Goal: Information Seeking & Learning: Learn about a topic

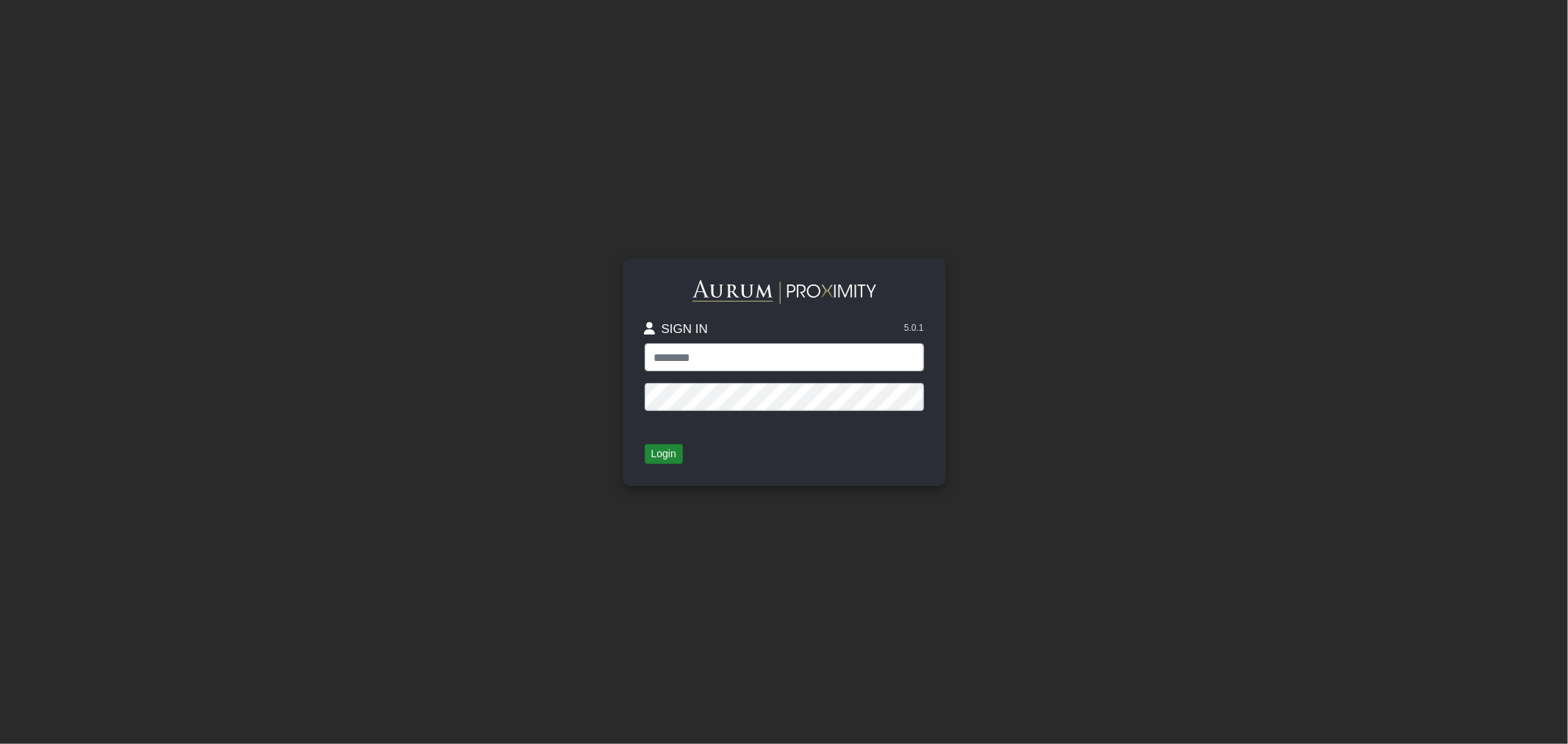
type input "*****"
click at [663, 451] on button "Login" at bounding box center [663, 454] width 38 height 20
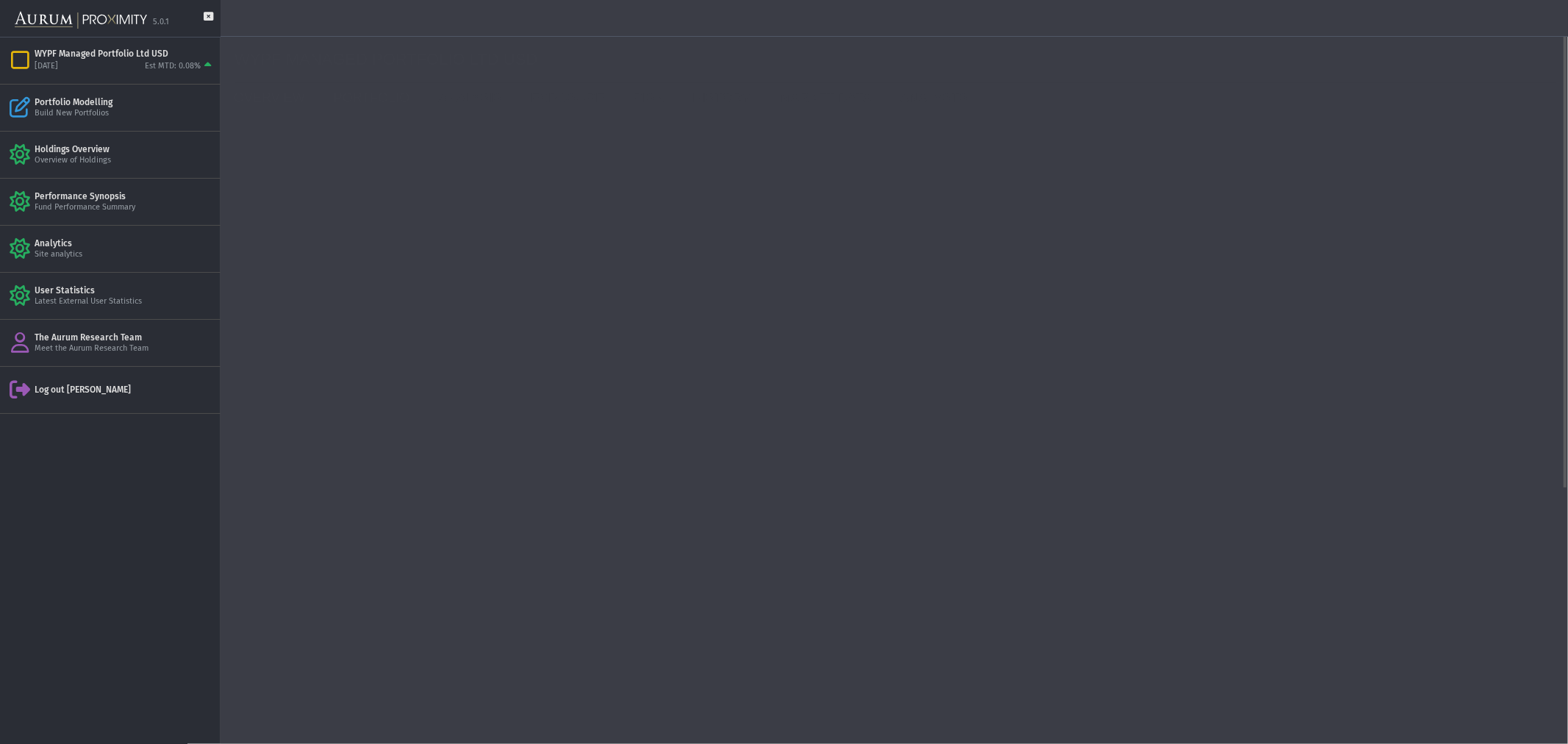
click at [358, 96] on link "PORTFOLIO" at bounding box center [376, 97] width 105 height 29
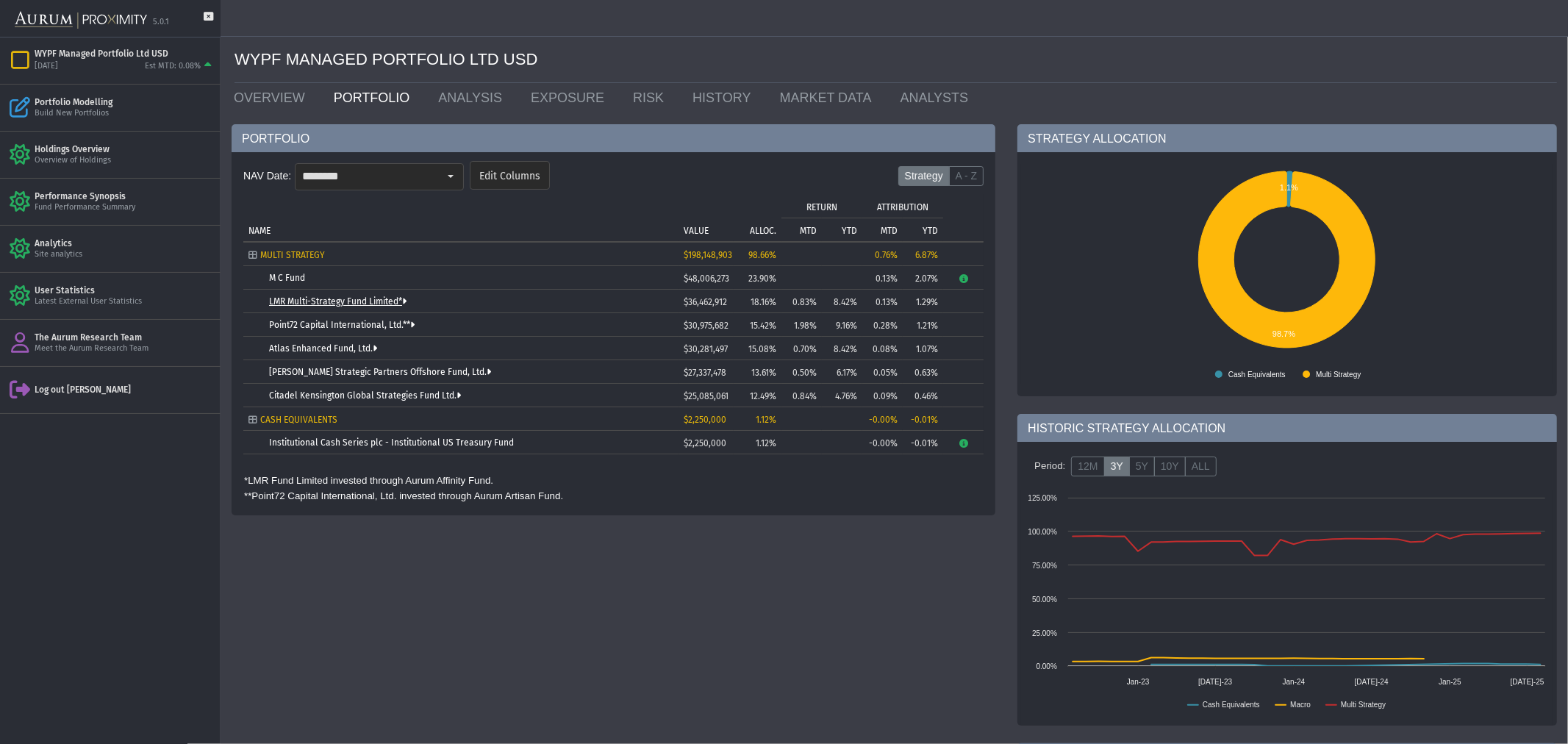
click at [293, 302] on link "LMR Multi-Strategy Fund Limited*" at bounding box center [337, 302] width 137 height 11
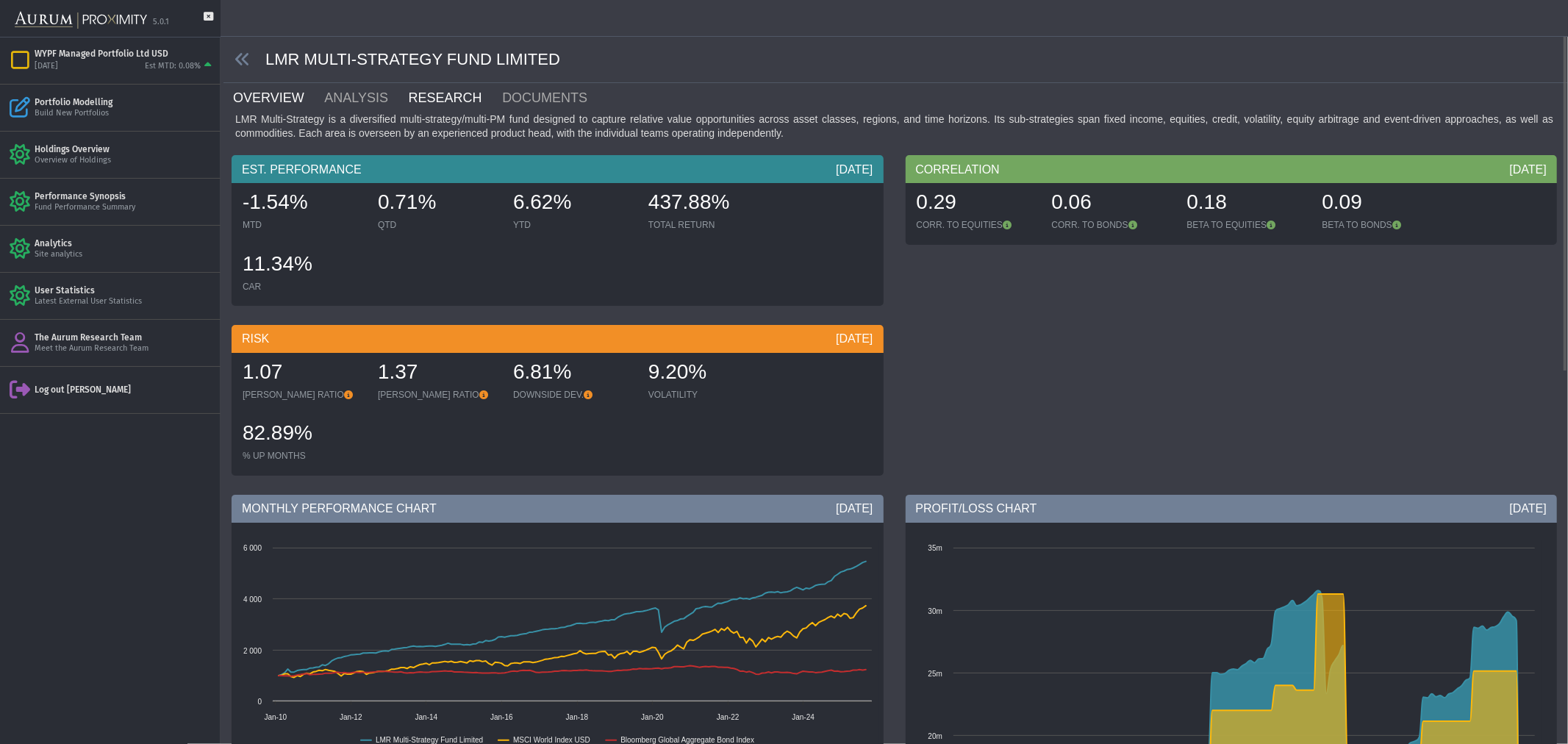
click at [433, 97] on link "RESEARCH" at bounding box center [455, 97] width 94 height 29
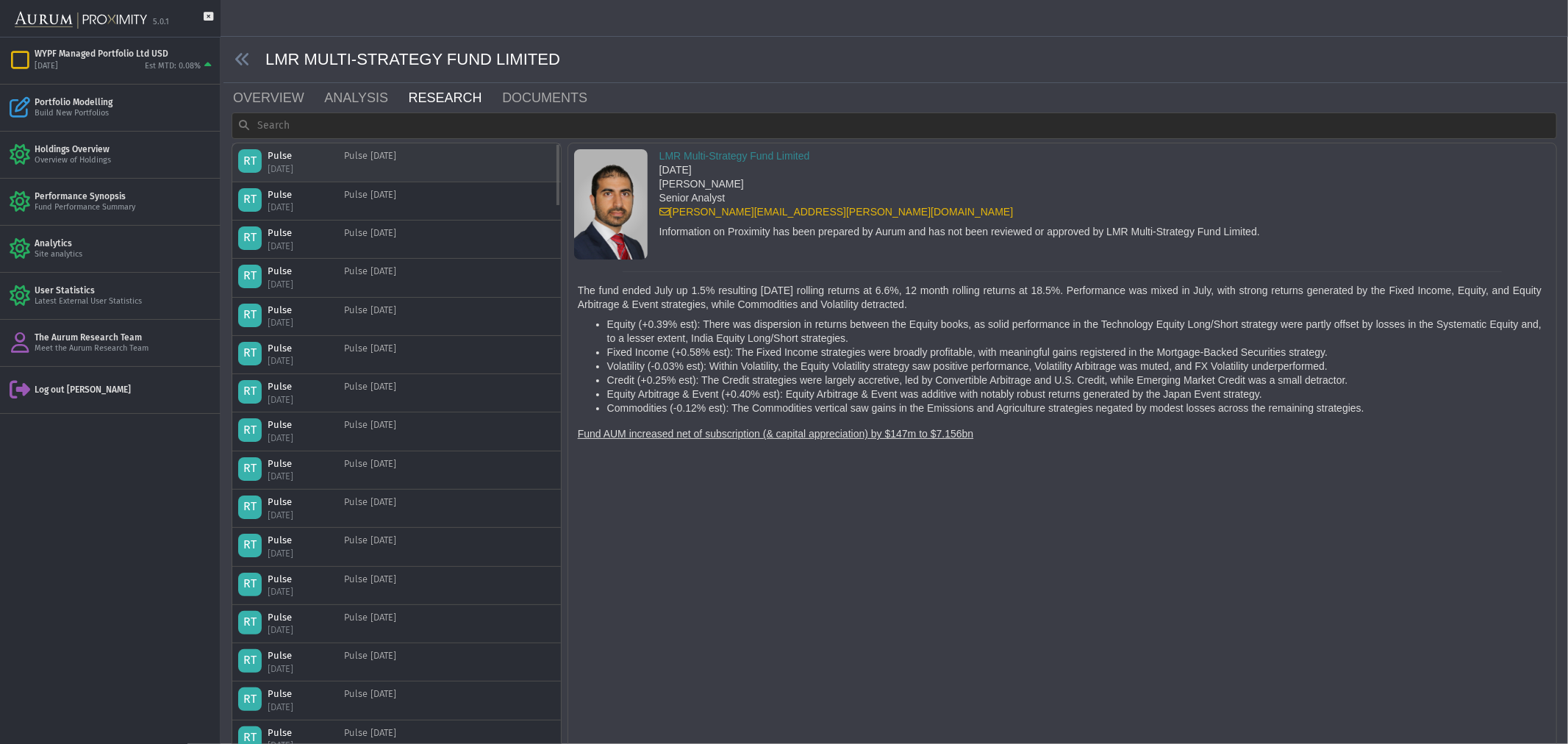
click at [396, 163] on div "Pulse [DATE]" at bounding box center [370, 162] width 53 height 26
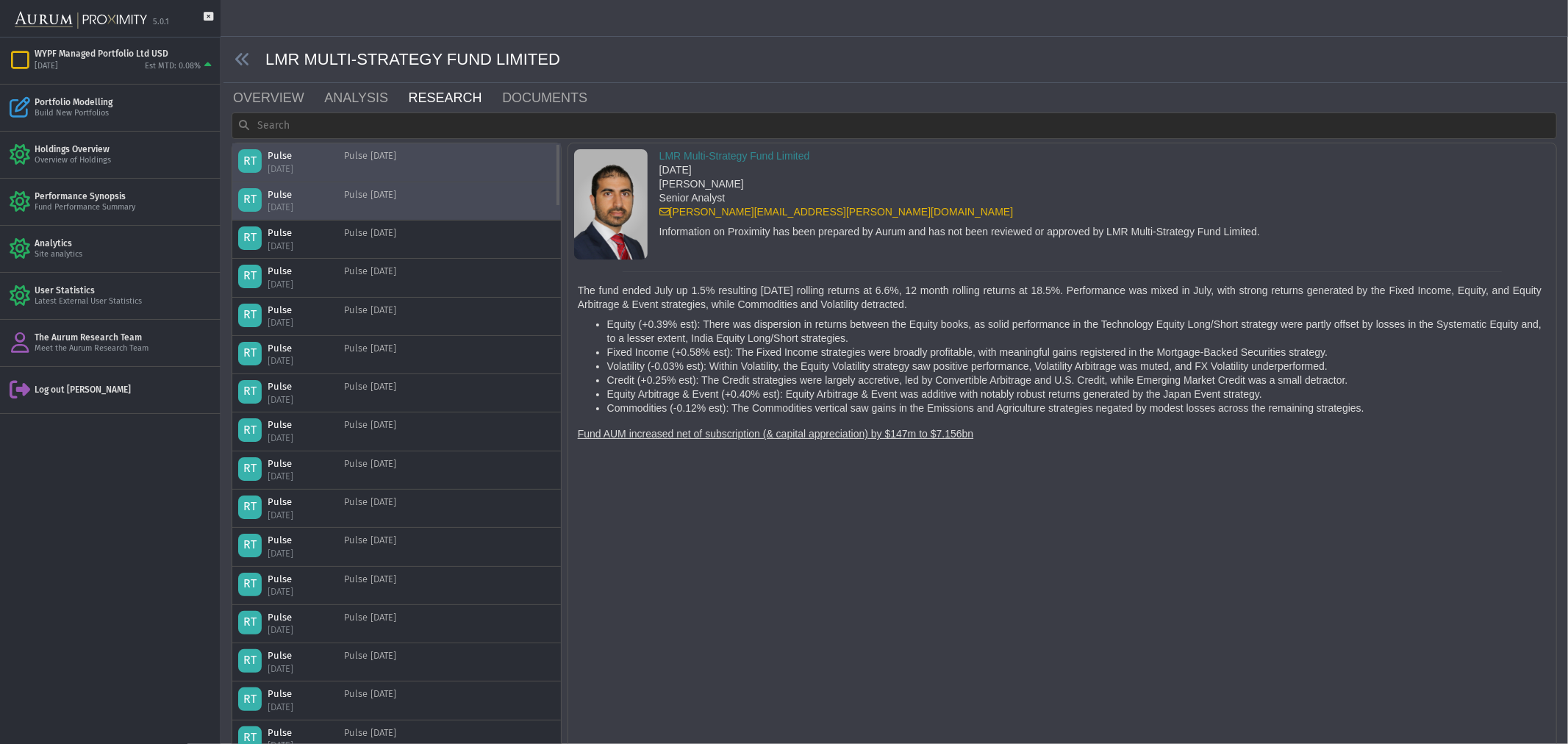
click at [440, 214] on div "RT Pulse [DATE] Pulse [DATE]" at bounding box center [396, 201] width 328 height 37
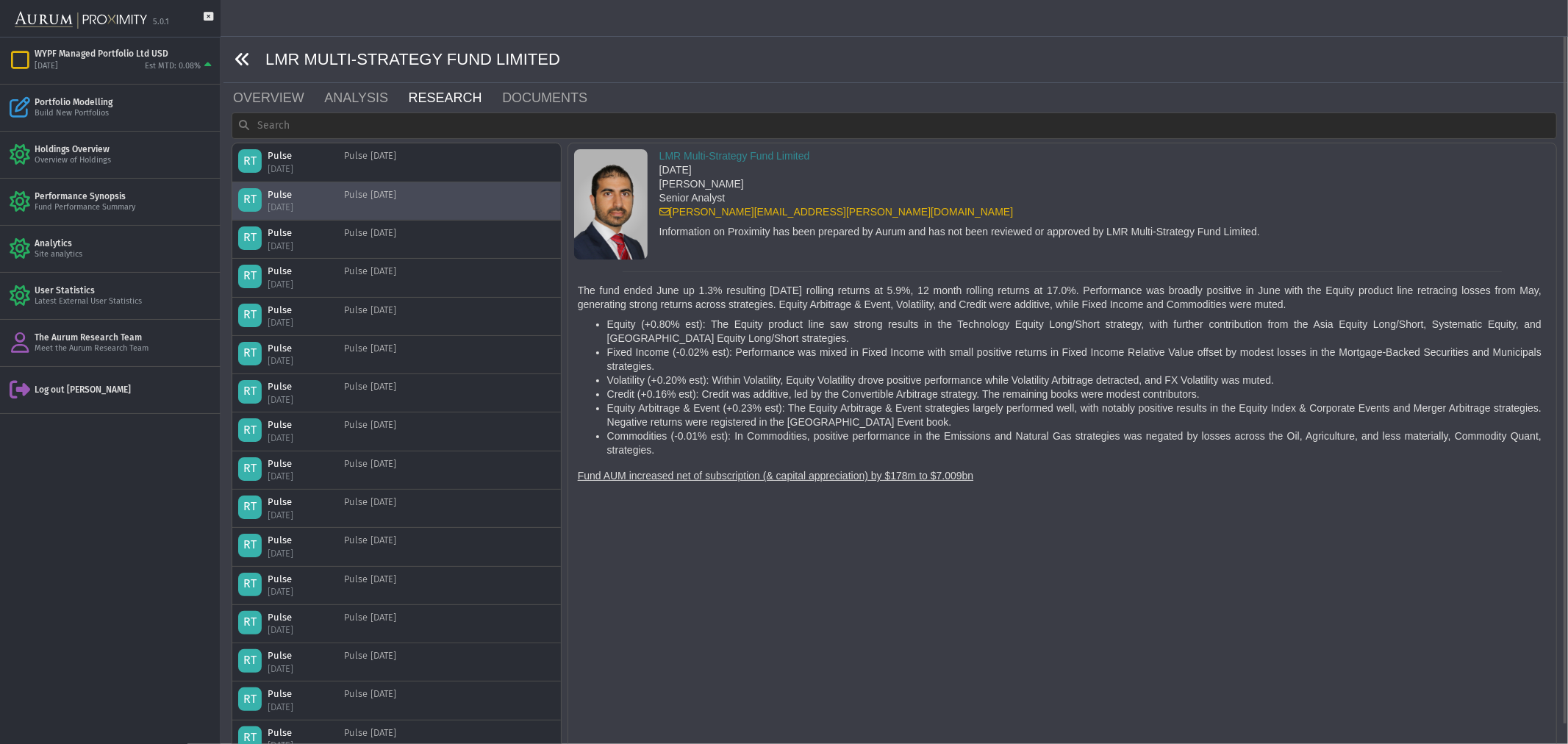
click at [238, 55] on icon at bounding box center [243, 60] width 16 height 16
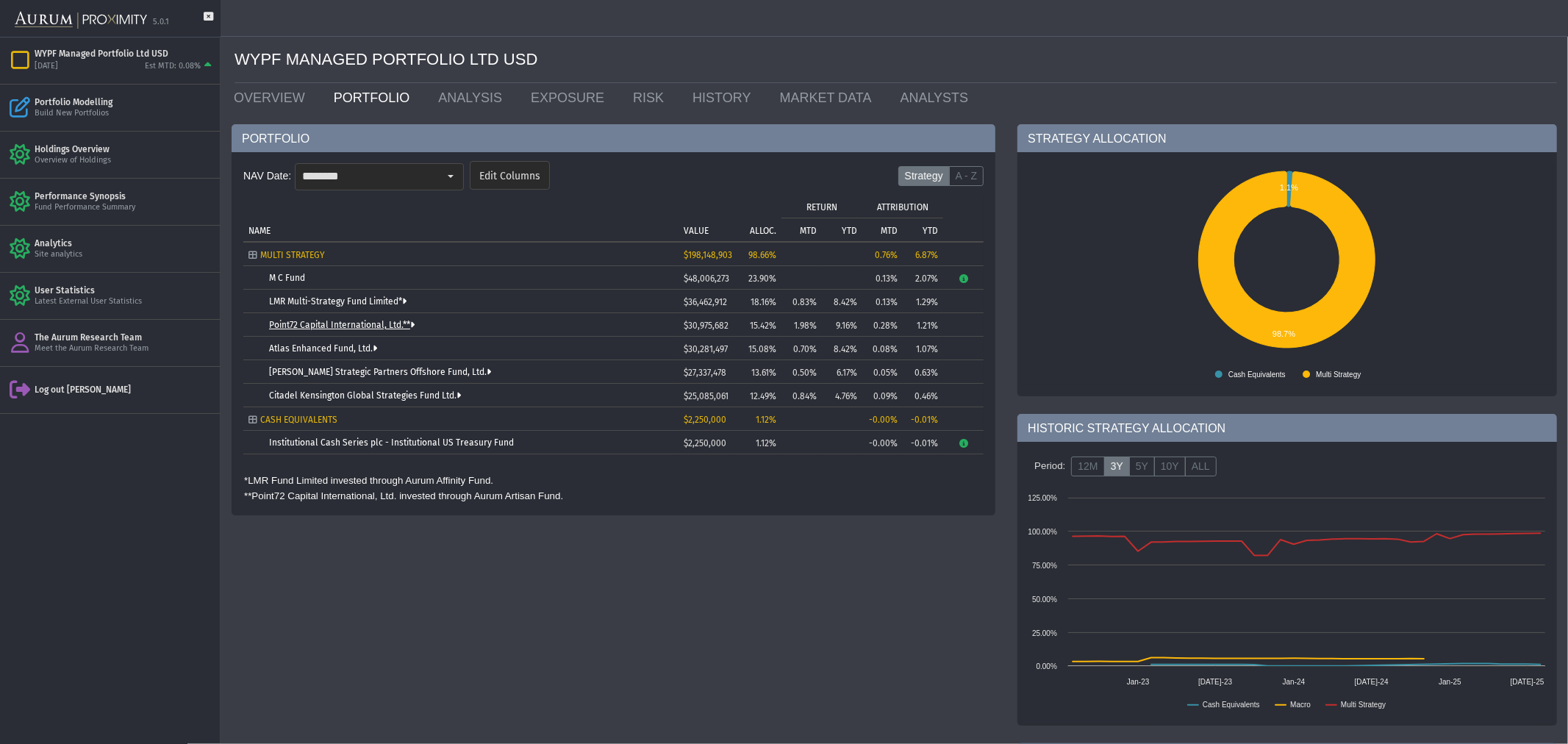
click at [304, 327] on link "Point72 Capital International, Ltd.**" at bounding box center [342, 325] width 146 height 11
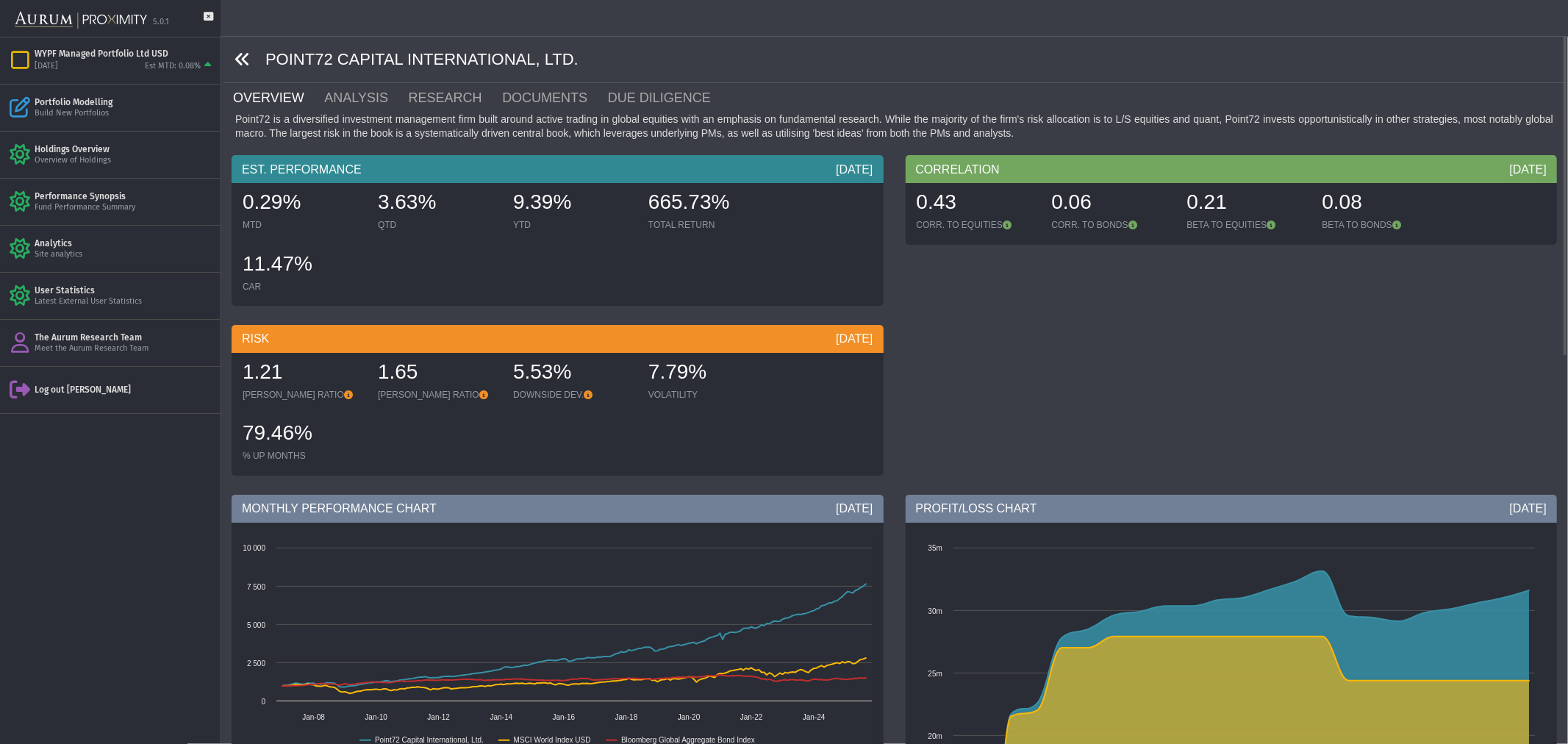
click at [246, 61] on icon at bounding box center [243, 60] width 16 height 16
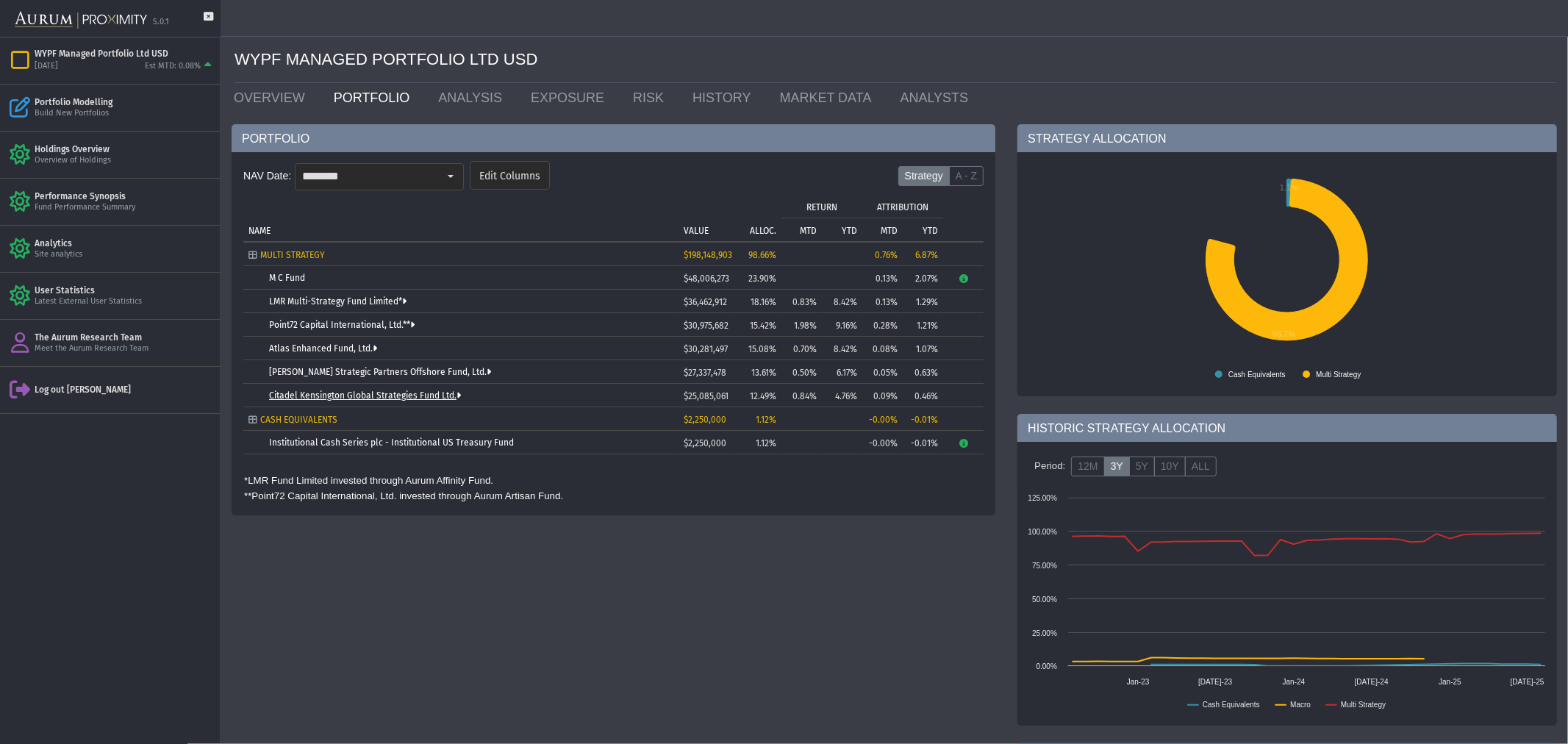
click at [346, 391] on link "Citadel Kensington Global Strategies Fund Ltd." at bounding box center [365, 396] width 192 height 11
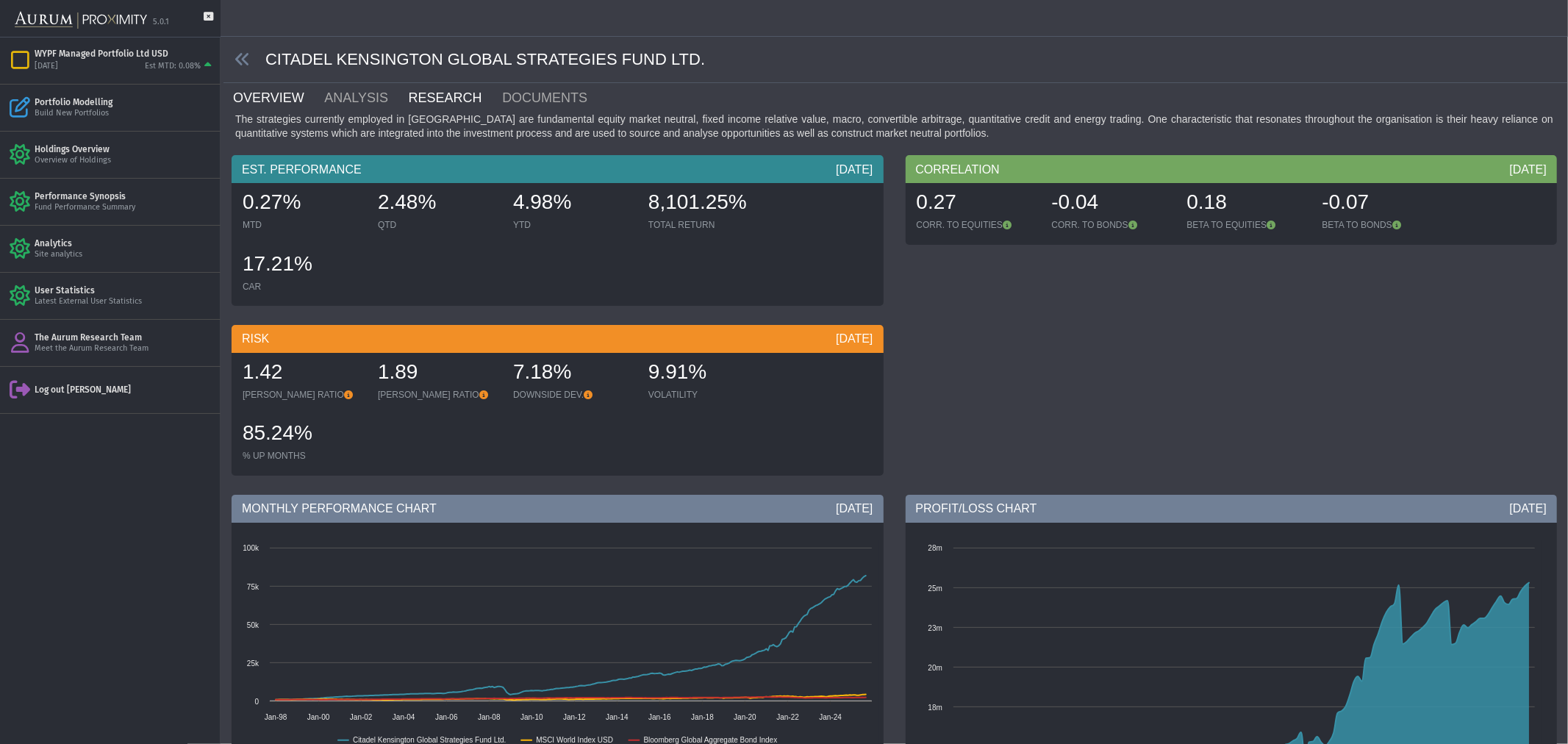
click at [416, 96] on link "RESEARCH" at bounding box center [455, 97] width 94 height 29
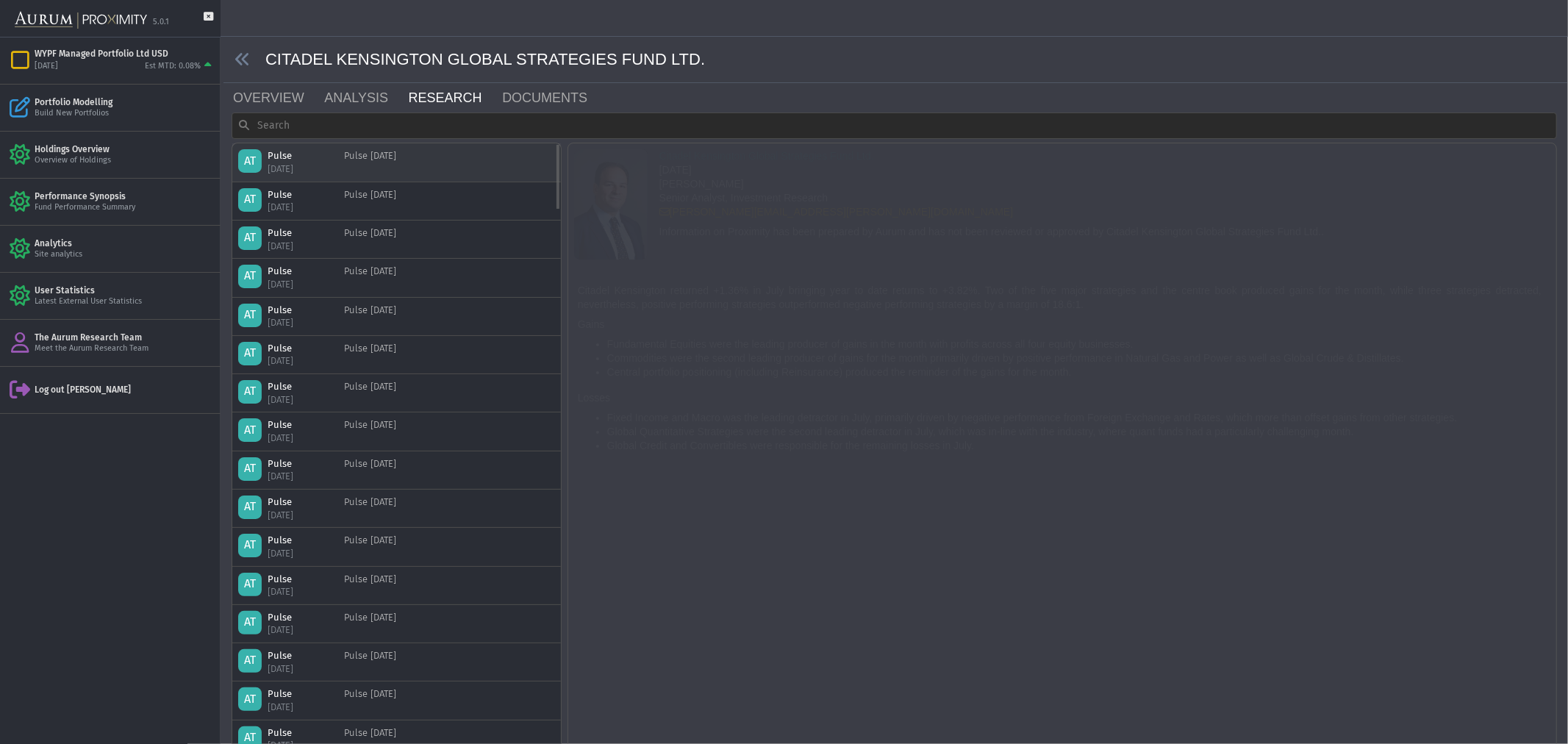
click at [464, 153] on div "AT Pulse [DATE] Pulse [DATE]" at bounding box center [397, 162] width 317 height 26
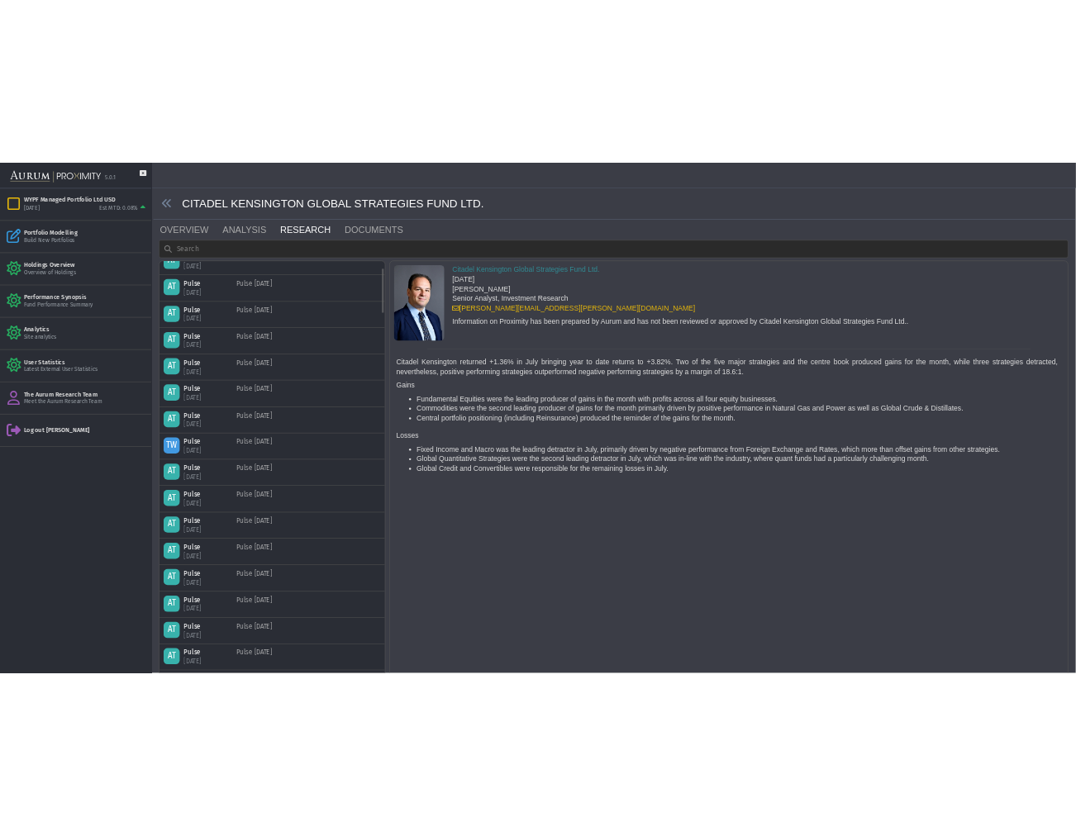
scroll to position [715, 0]
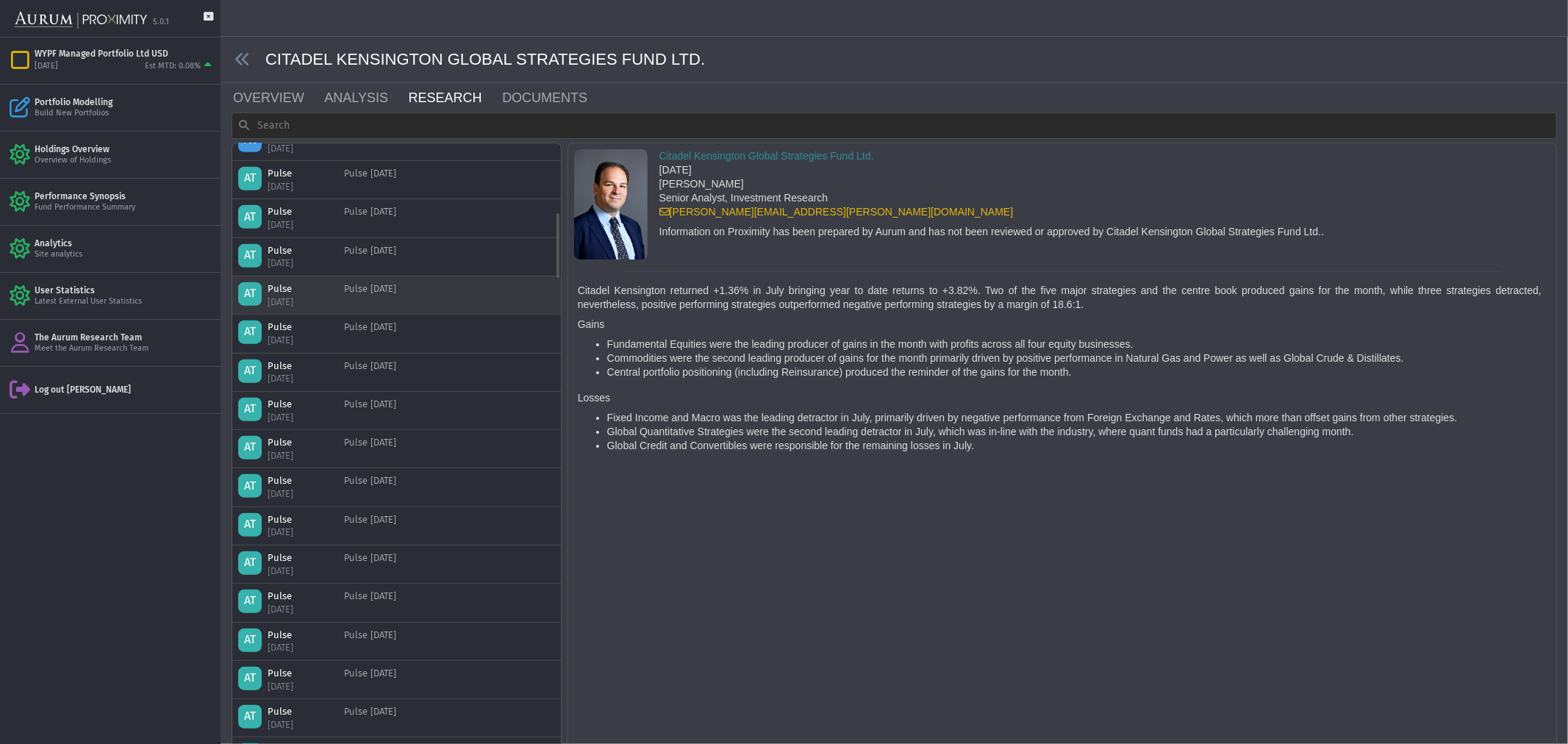
click at [377, 291] on div "Pulse [DATE]" at bounding box center [370, 295] width 53 height 26
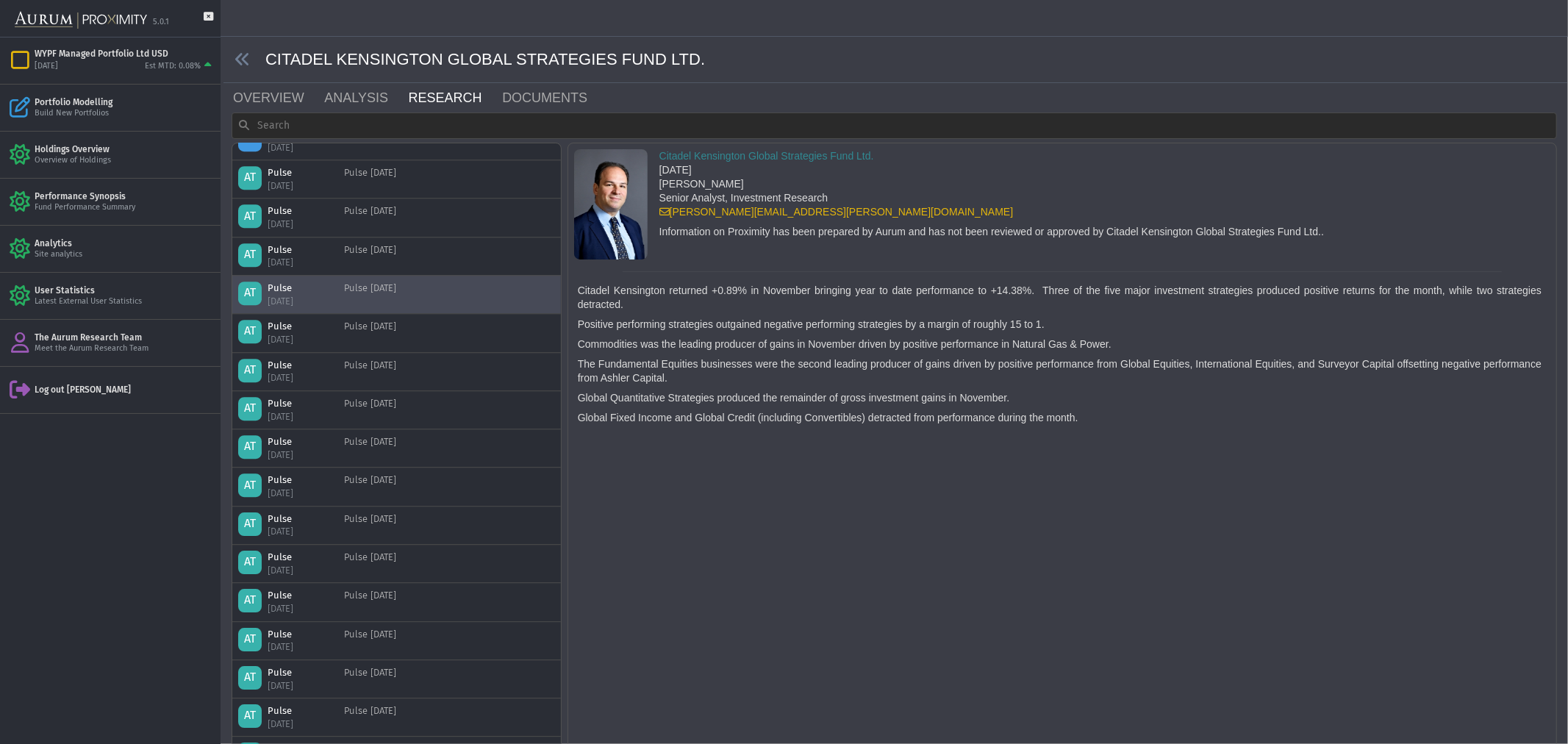
click at [1040, 581] on div "Pull down to refresh... Release to refresh... Refreshing... Citadel Kensington …" at bounding box center [1063, 453] width 988 height 619
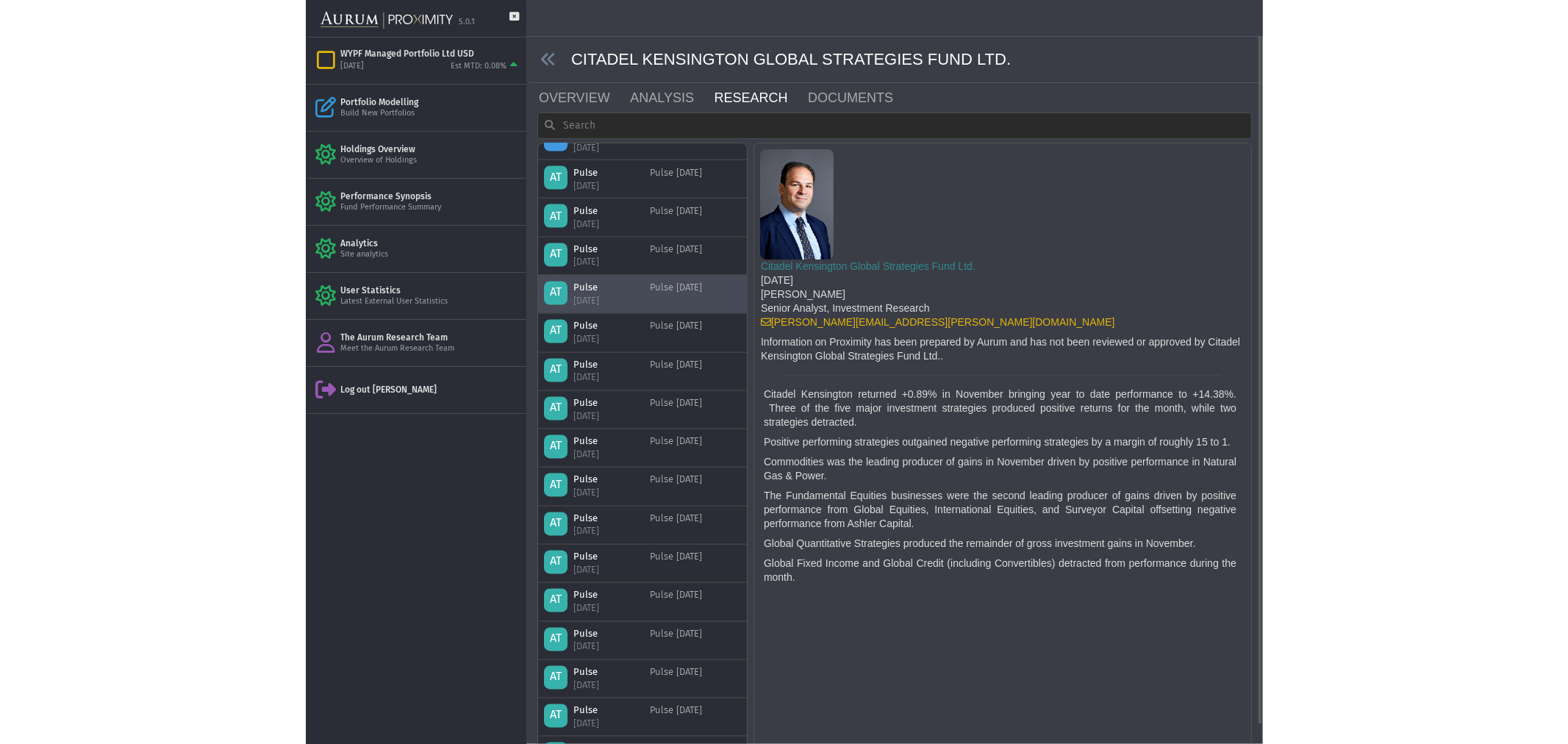
scroll to position [637, 0]
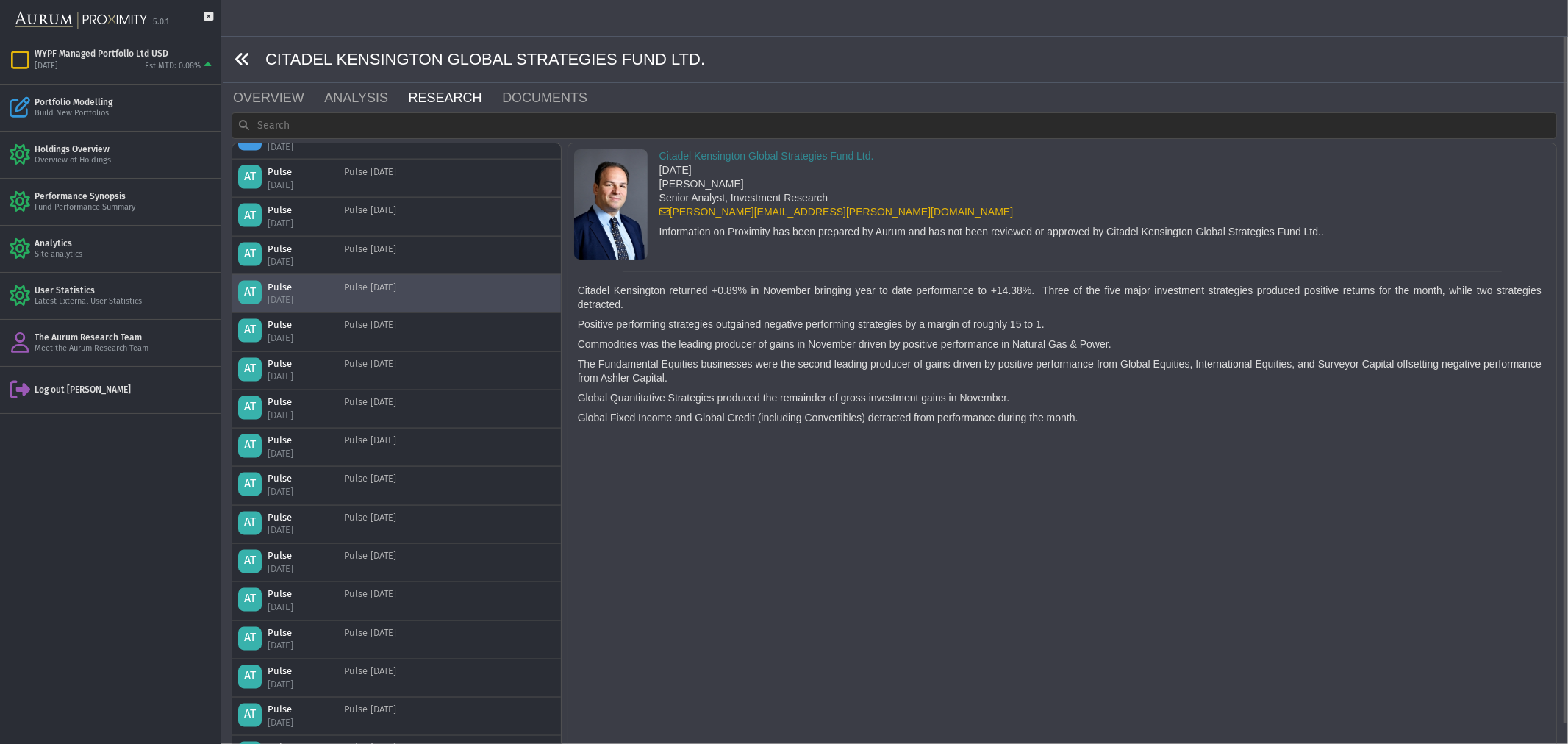
click at [238, 57] on icon at bounding box center [243, 60] width 16 height 16
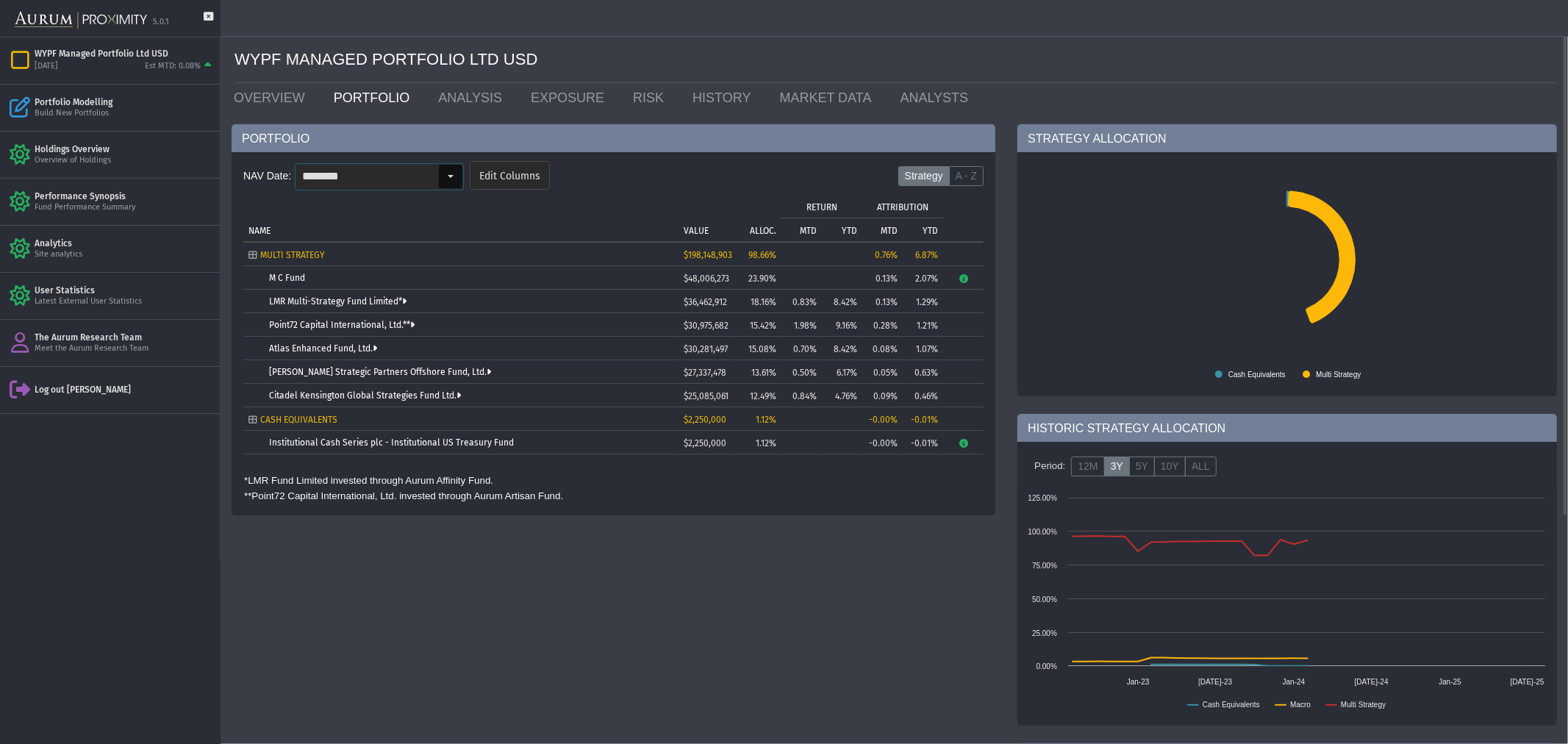
click at [444, 180] on div "Select" at bounding box center [450, 176] width 23 height 23
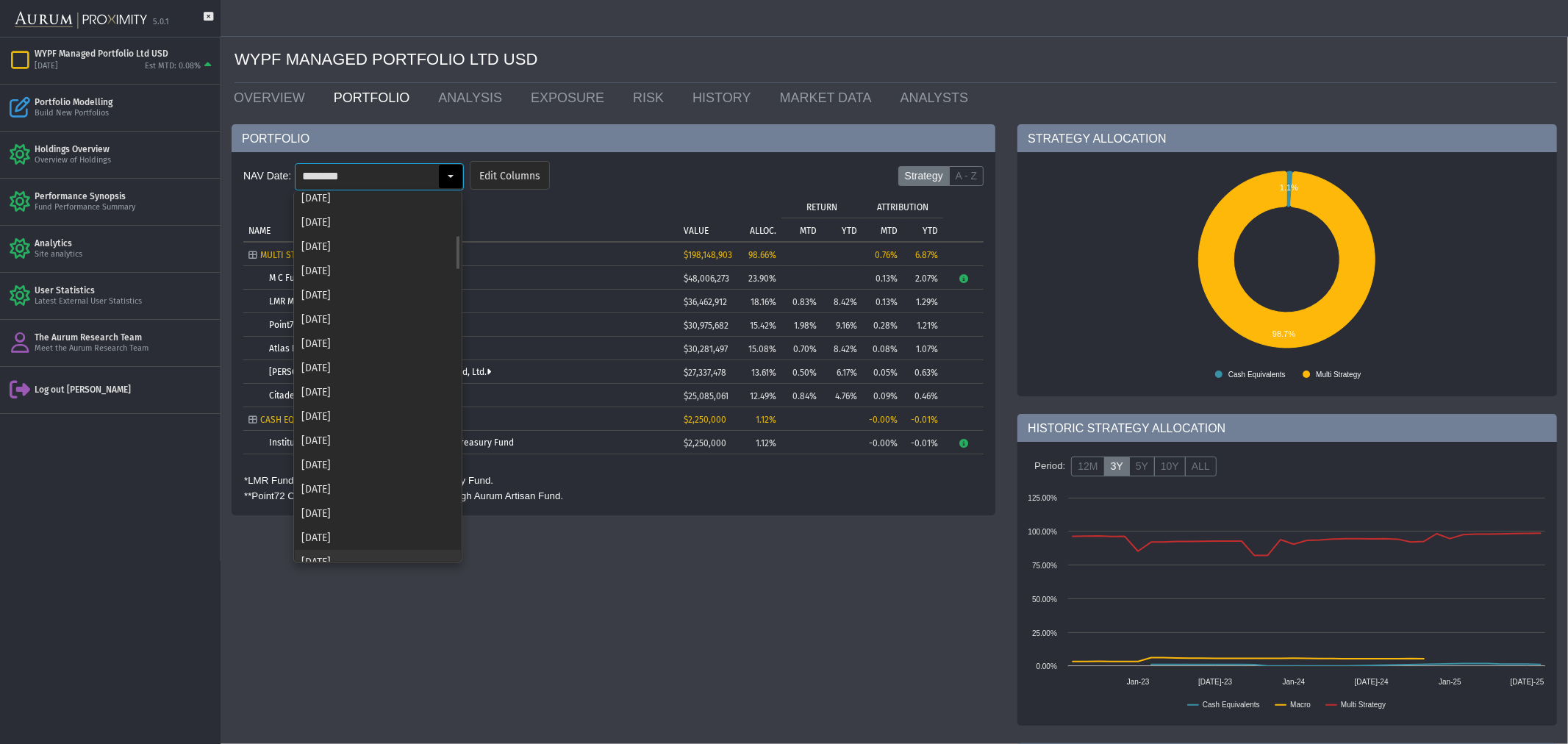
scroll to position [455, 0]
click at [355, 290] on div "[DATE]" at bounding box center [377, 283] width 166 height 24
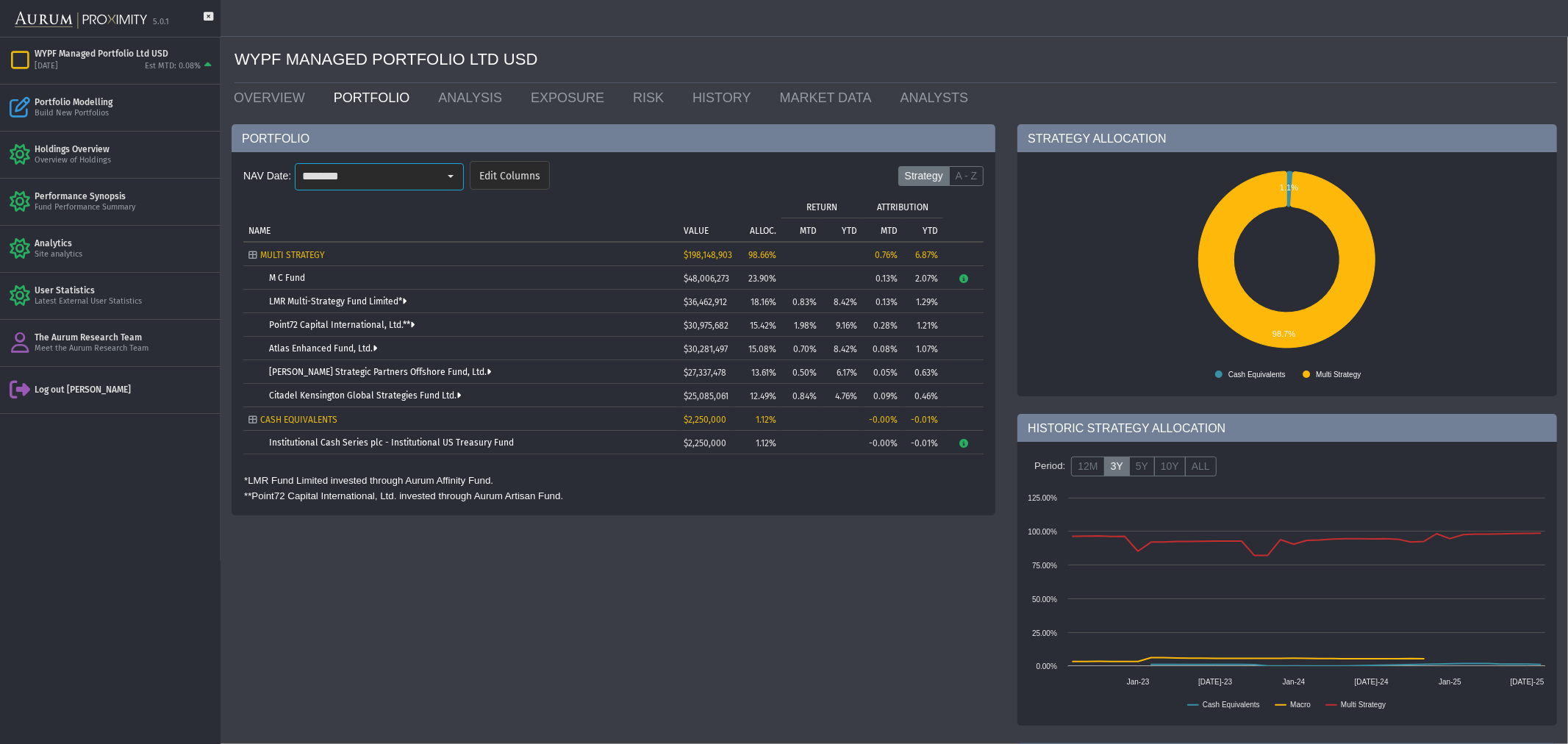
type input "********"
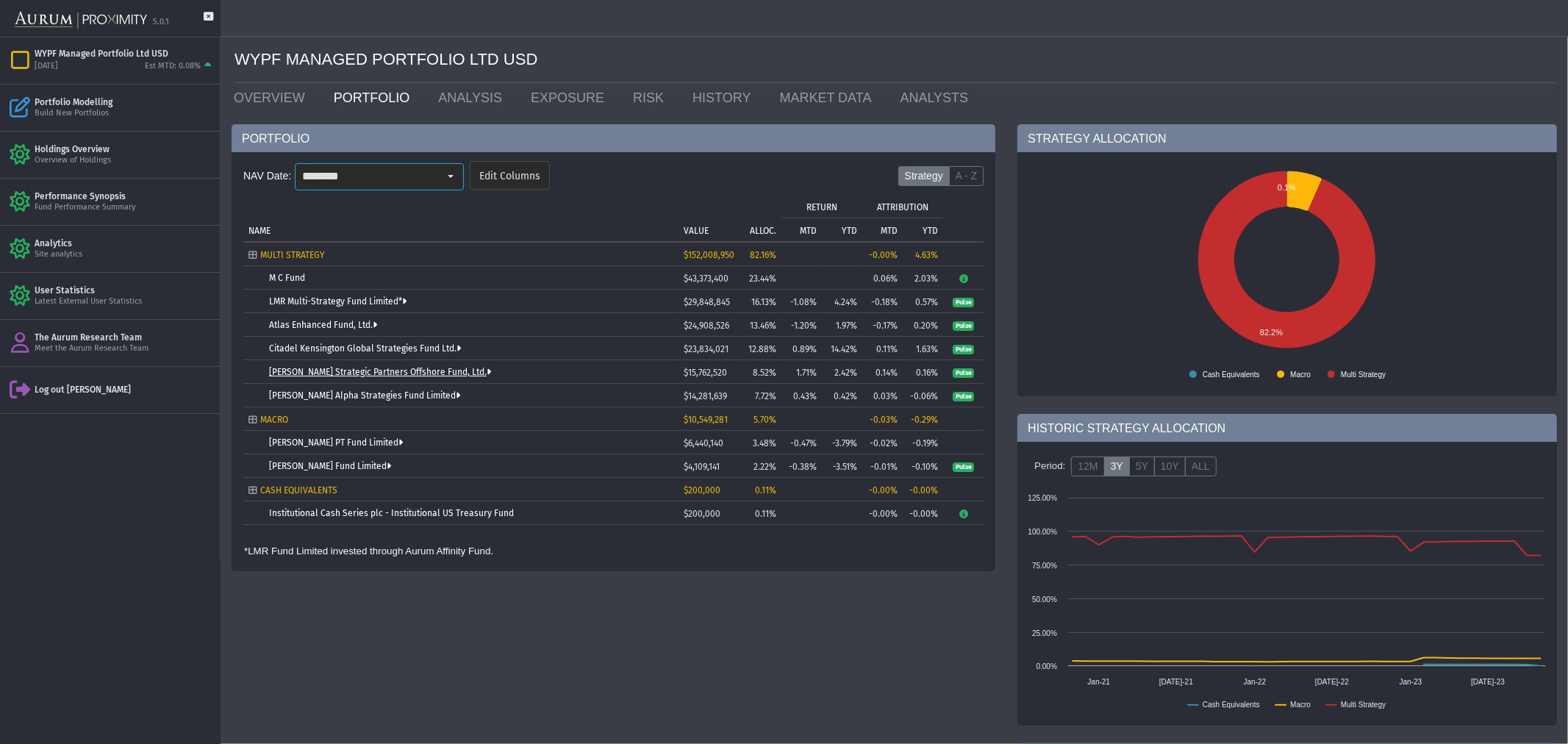
click at [339, 370] on link "[PERSON_NAME] Strategic Partners Offshore Fund, Ltd." at bounding box center [379, 372] width 222 height 11
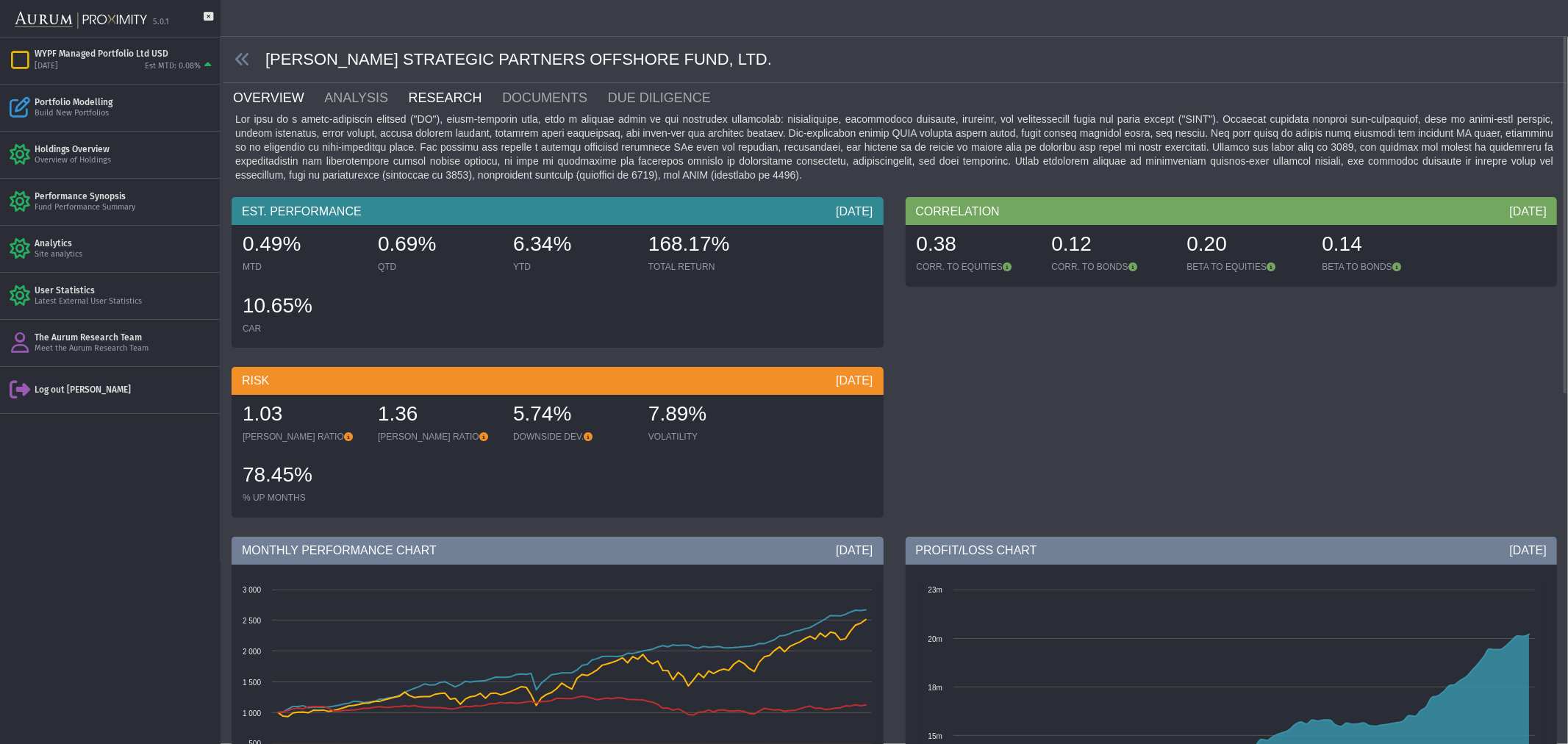
click at [408, 95] on link "RESEARCH" at bounding box center [455, 97] width 94 height 29
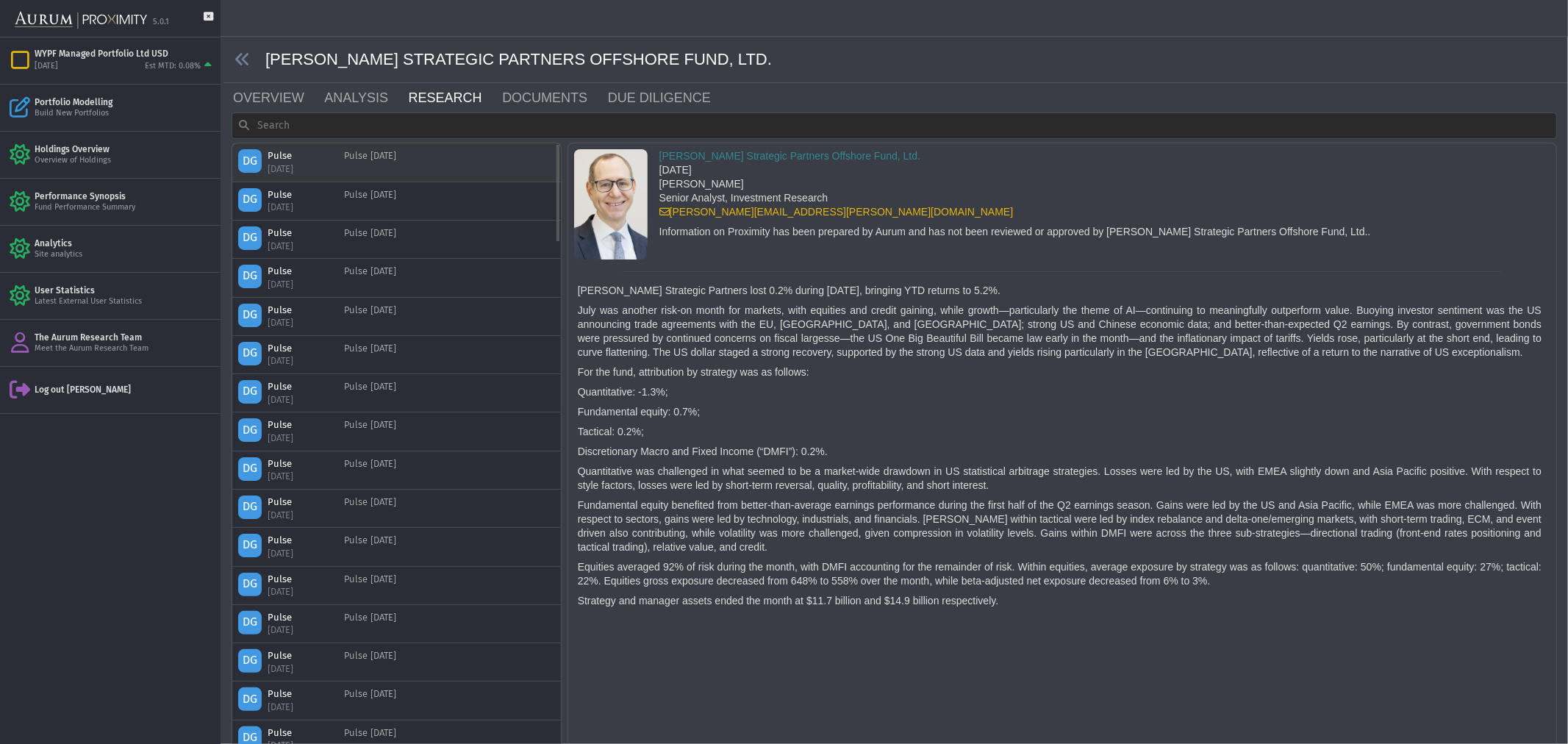
click at [429, 167] on div "DG Pulse [DATE] Pulse [DATE]" at bounding box center [397, 162] width 317 height 26
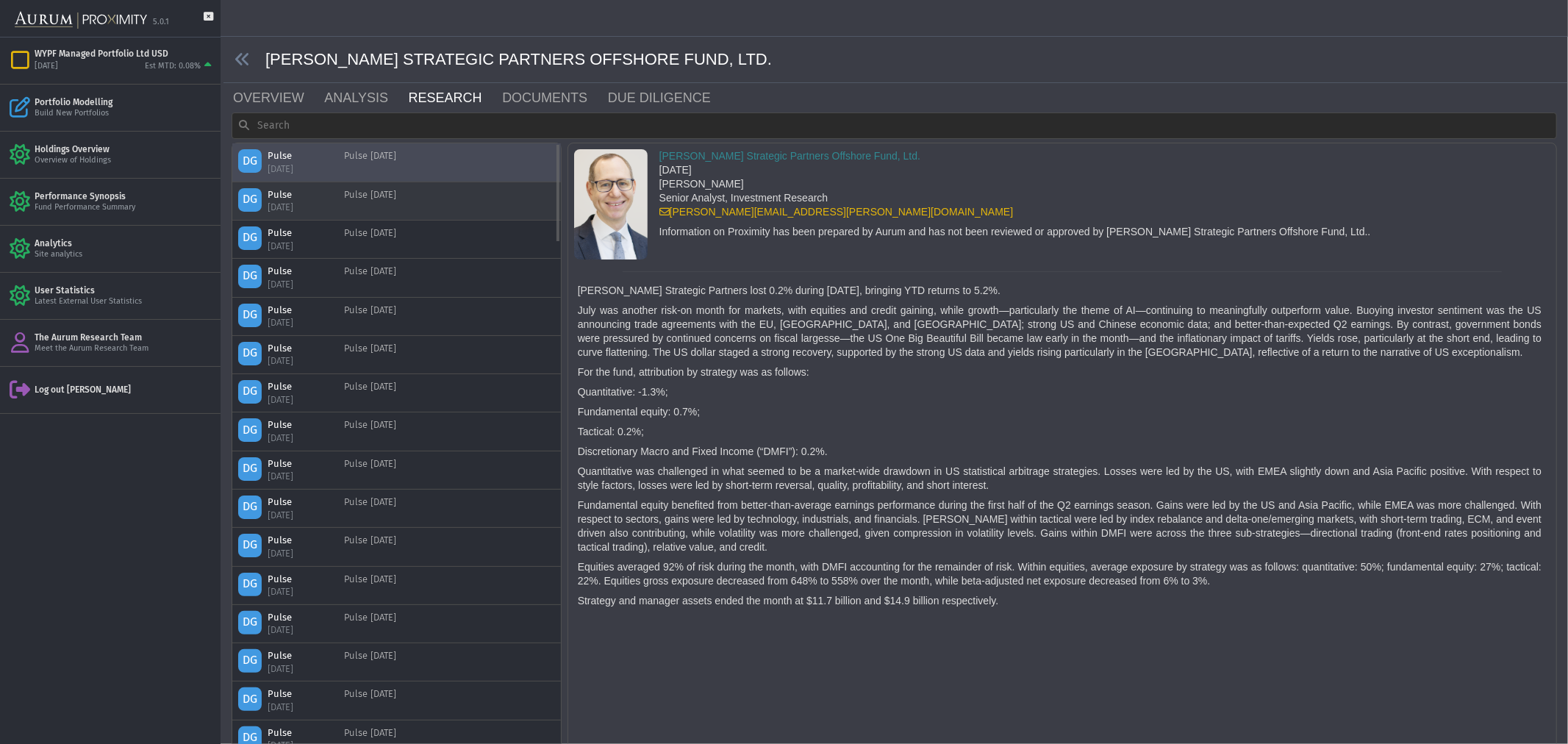
click at [421, 204] on div "DG Pulse [DATE] Pulse [DATE]" at bounding box center [397, 200] width 317 height 26
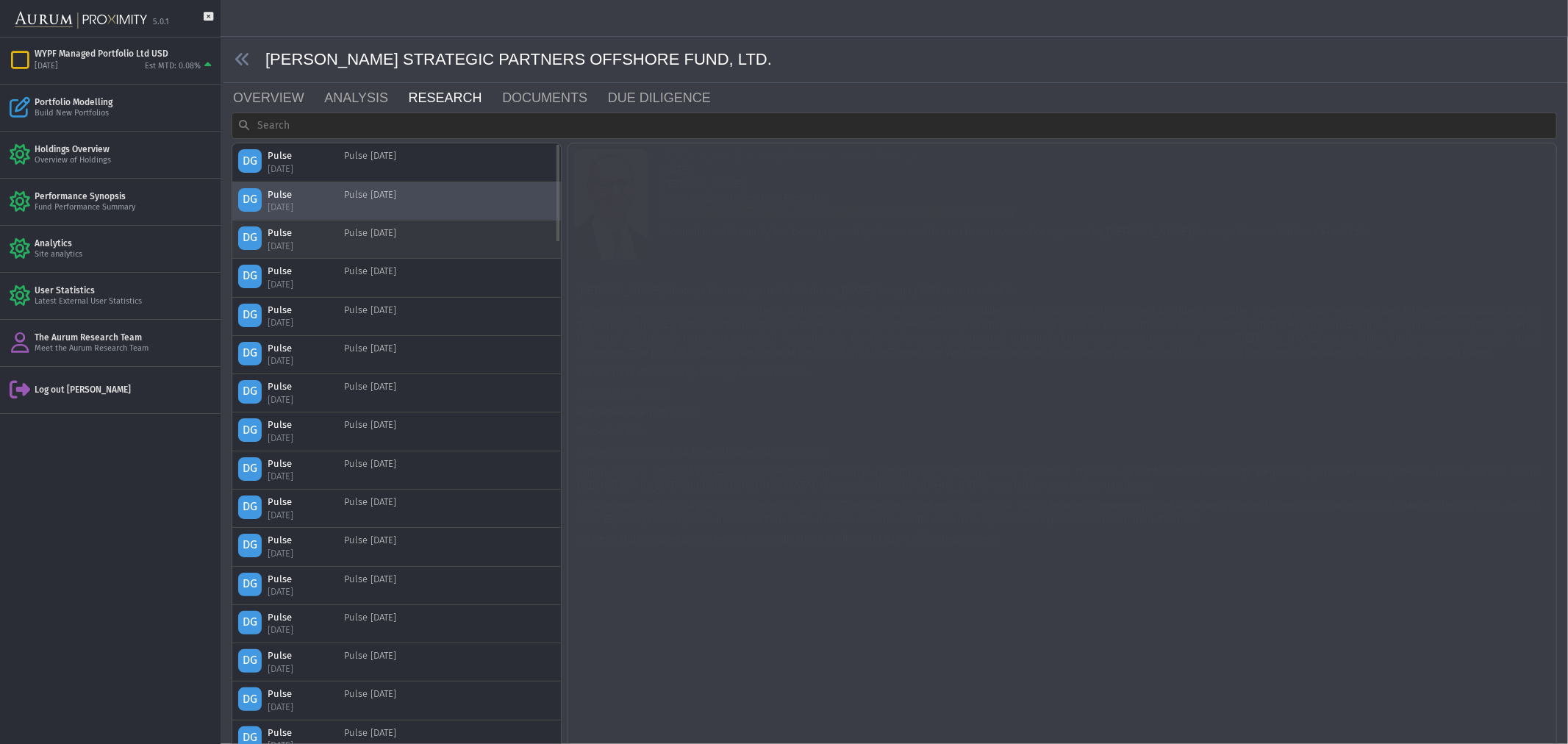
click at [416, 244] on div "DG Pulse [DATE] Pulse [DATE]" at bounding box center [397, 239] width 317 height 26
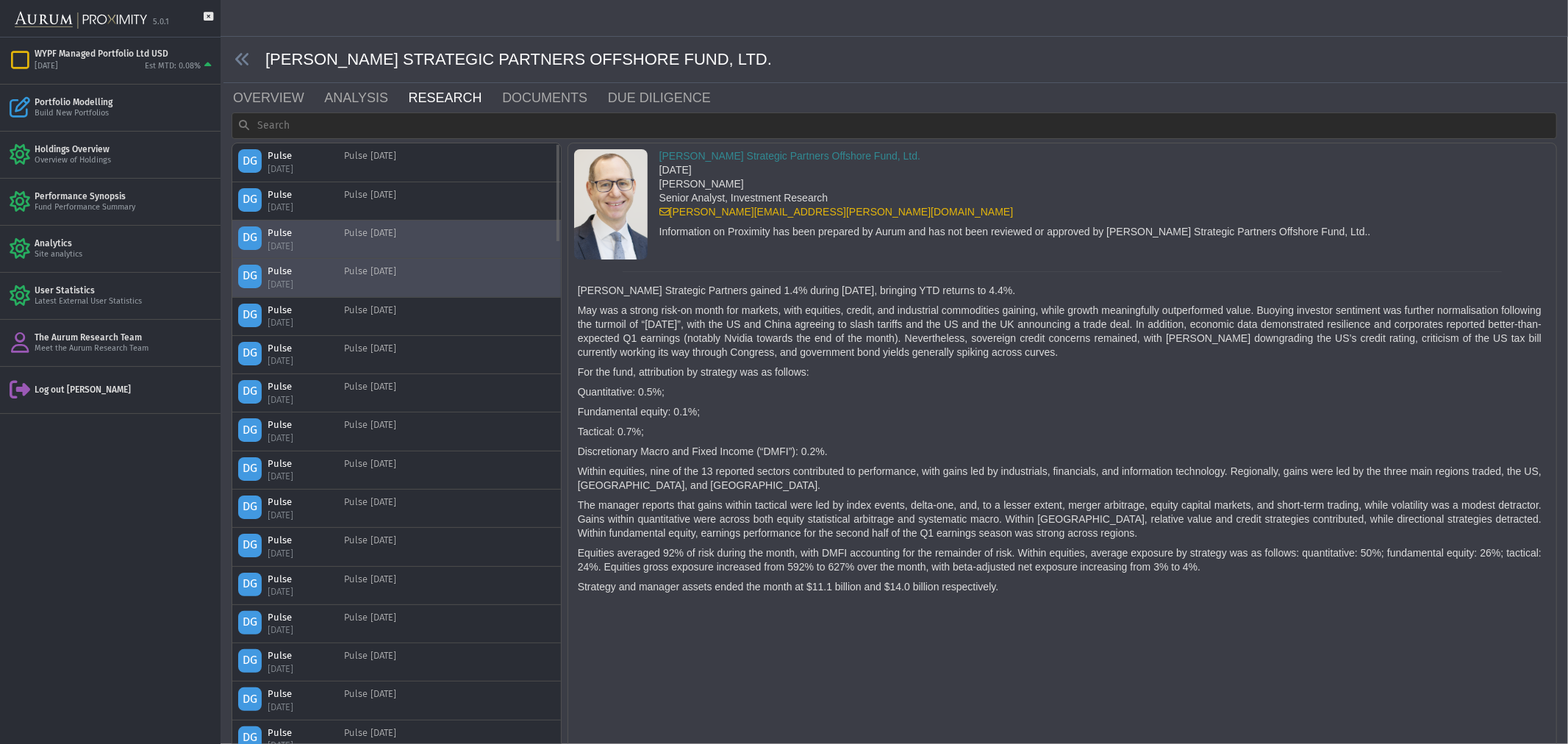
click at [409, 281] on div "DG Pulse [DATE] Pulse [DATE]" at bounding box center [397, 277] width 317 height 26
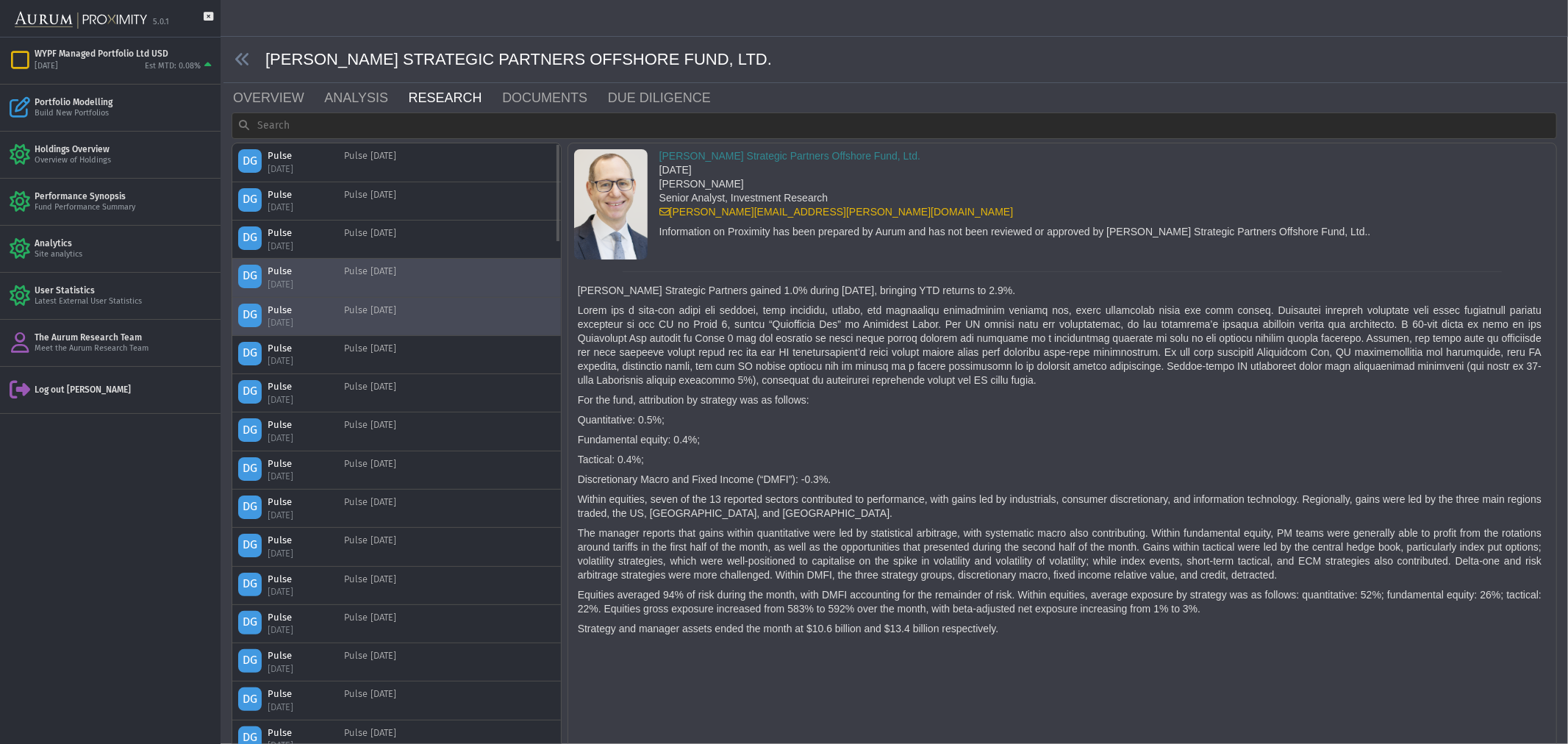
click at [410, 323] on div "DG Pulse [DATE] Pulse [DATE]" at bounding box center [397, 316] width 317 height 26
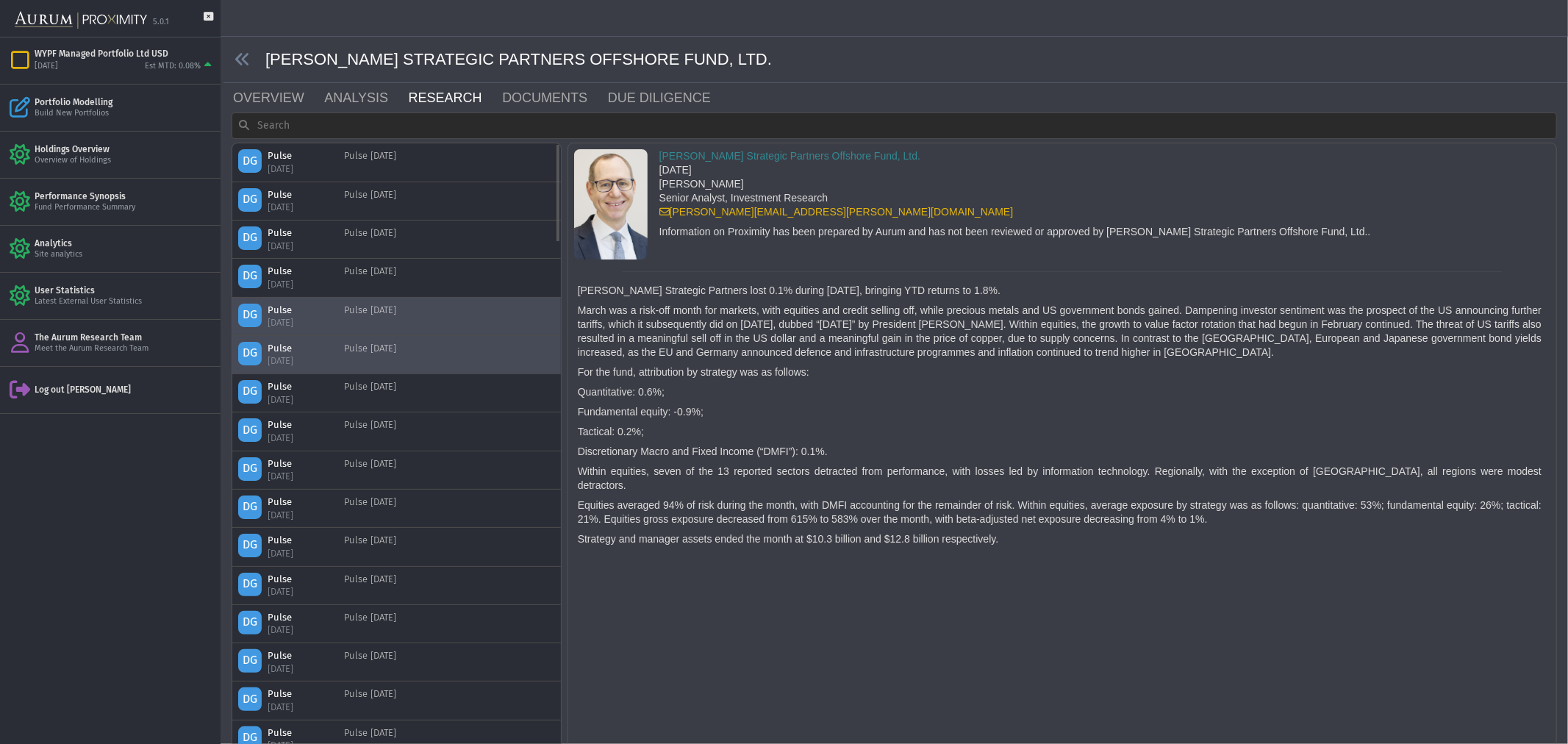
click at [408, 355] on div "DG Pulse [DATE] Pulse [DATE]" at bounding box center [397, 354] width 317 height 26
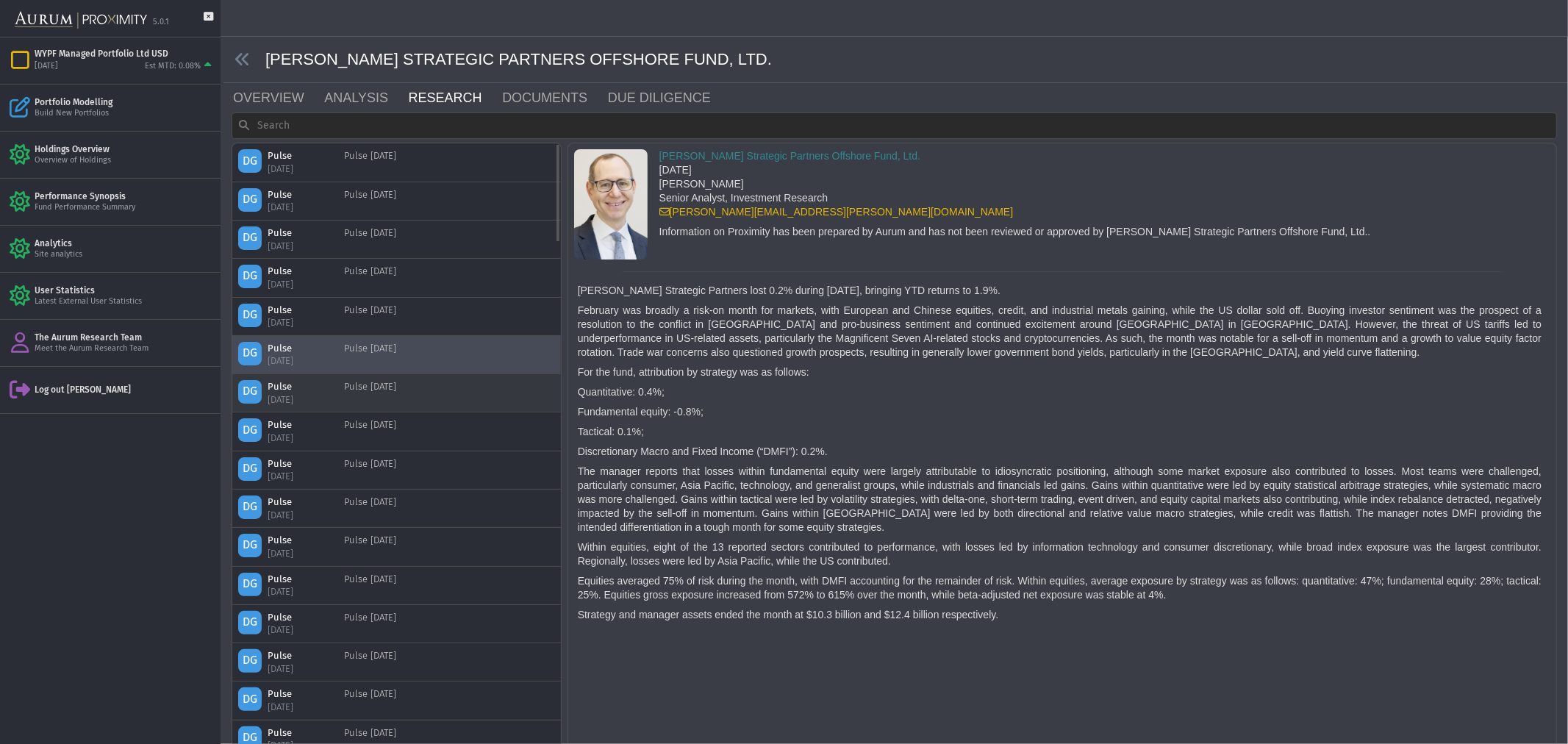
click at [412, 405] on div "DG Pulse [DATE] Pulse [DATE]" at bounding box center [397, 392] width 317 height 26
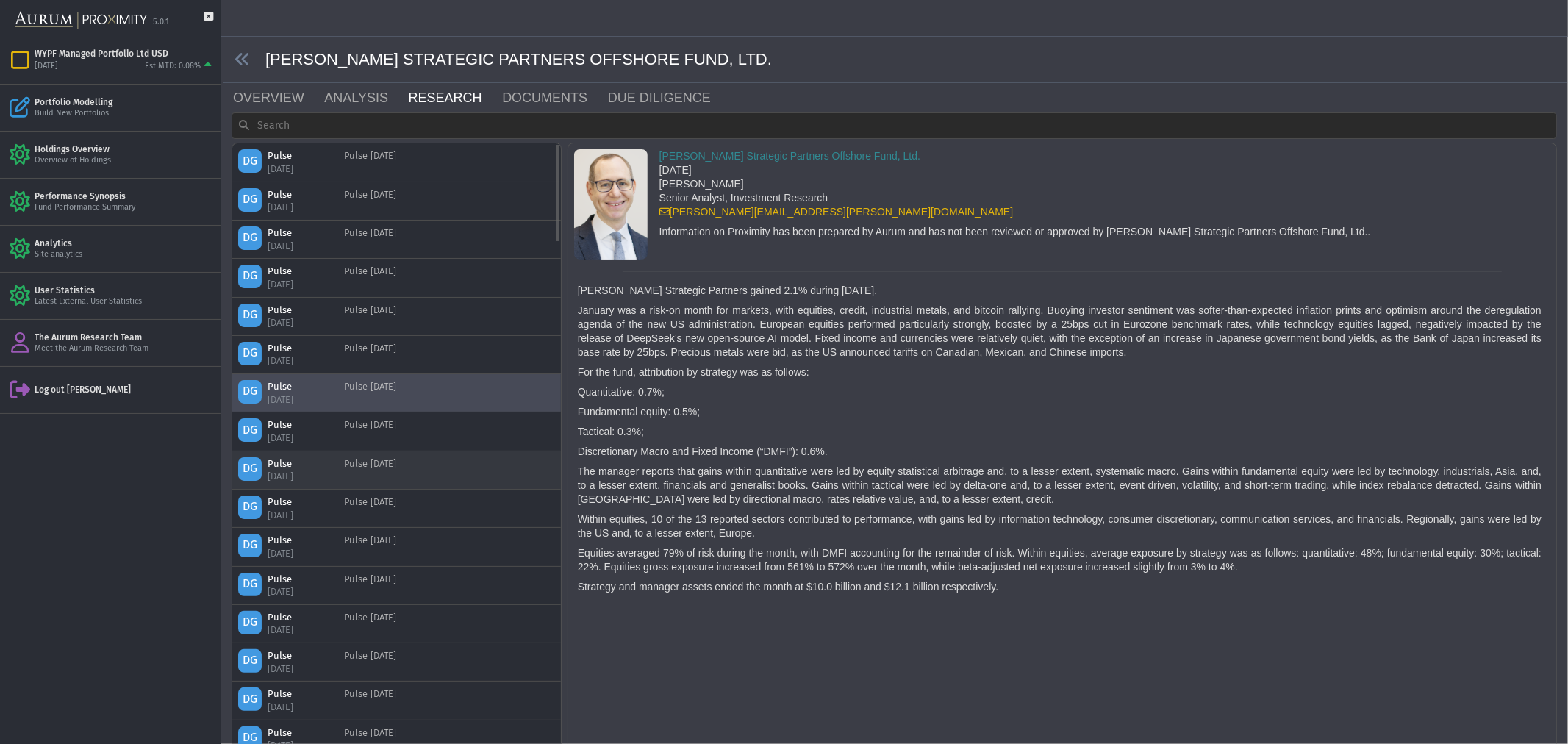
click at [410, 475] on div "DG Pulse [DATE] Pulse [DATE]" at bounding box center [397, 470] width 317 height 26
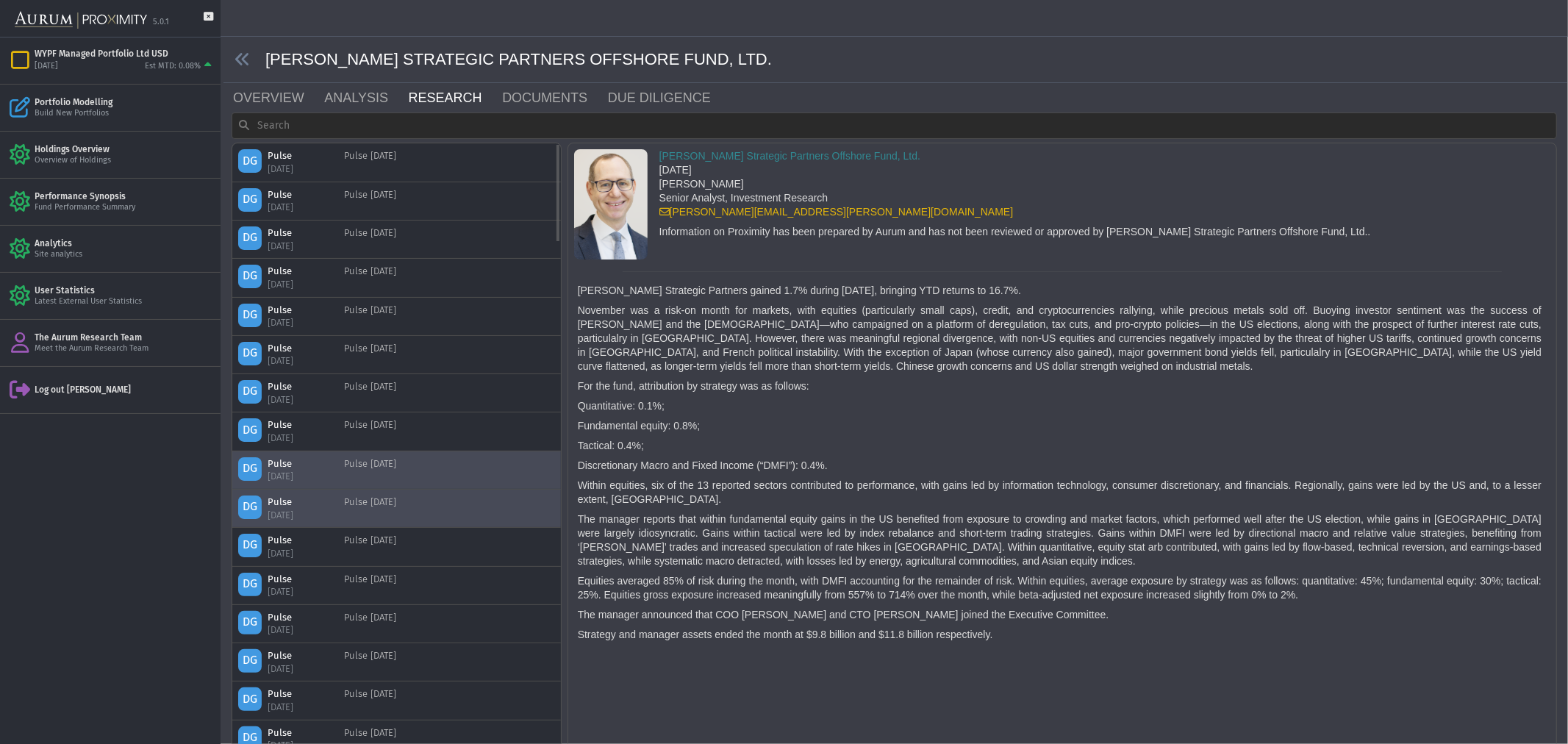
click at [413, 502] on div "DG Pulse [DATE] Pulse [DATE]" at bounding box center [397, 508] width 317 height 26
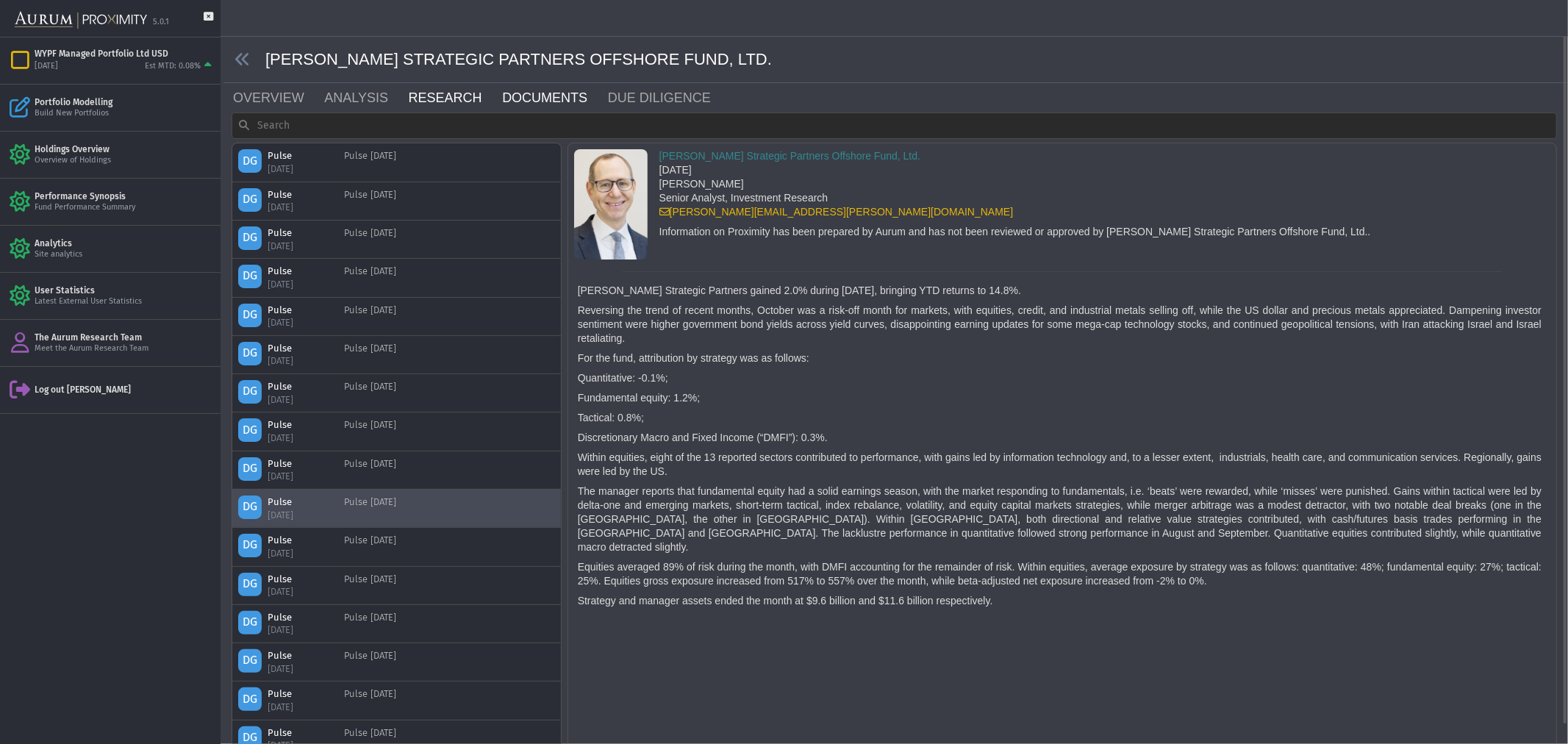
click at [502, 93] on link "DOCUMENTS" at bounding box center [554, 97] width 106 height 29
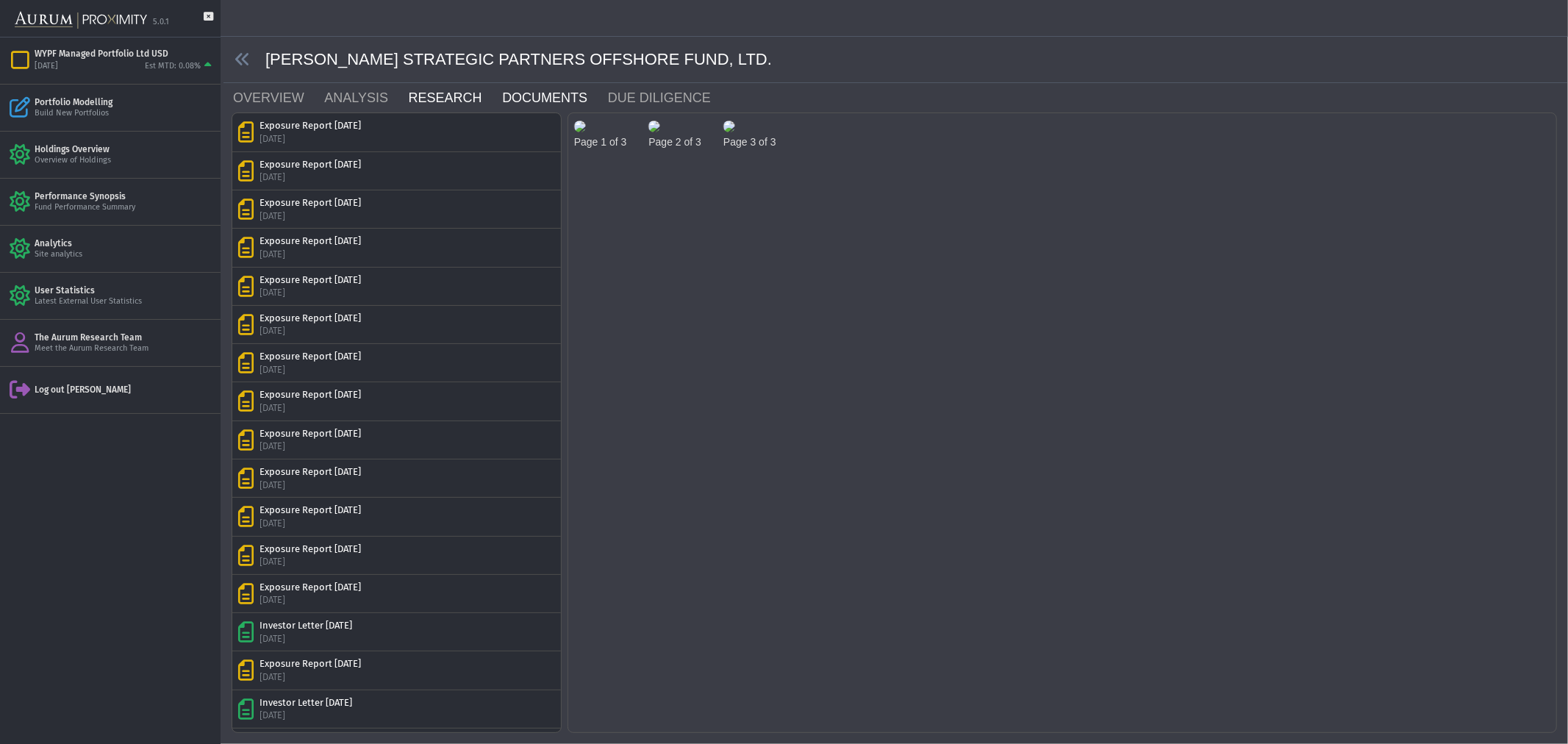
click at [412, 99] on link "RESEARCH" at bounding box center [455, 97] width 94 height 29
